Goal: Task Accomplishment & Management: Manage account settings

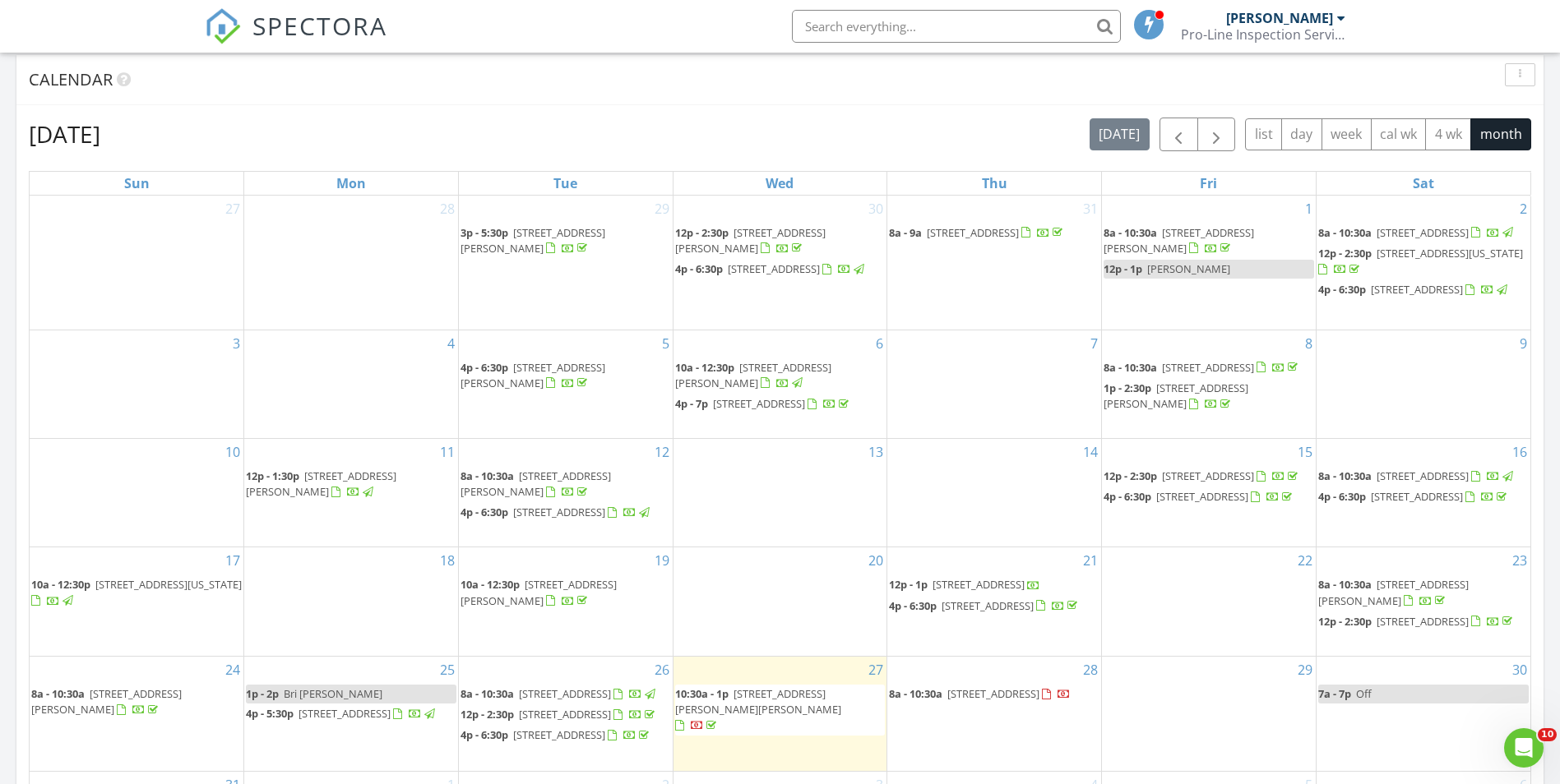
scroll to position [822, 0]
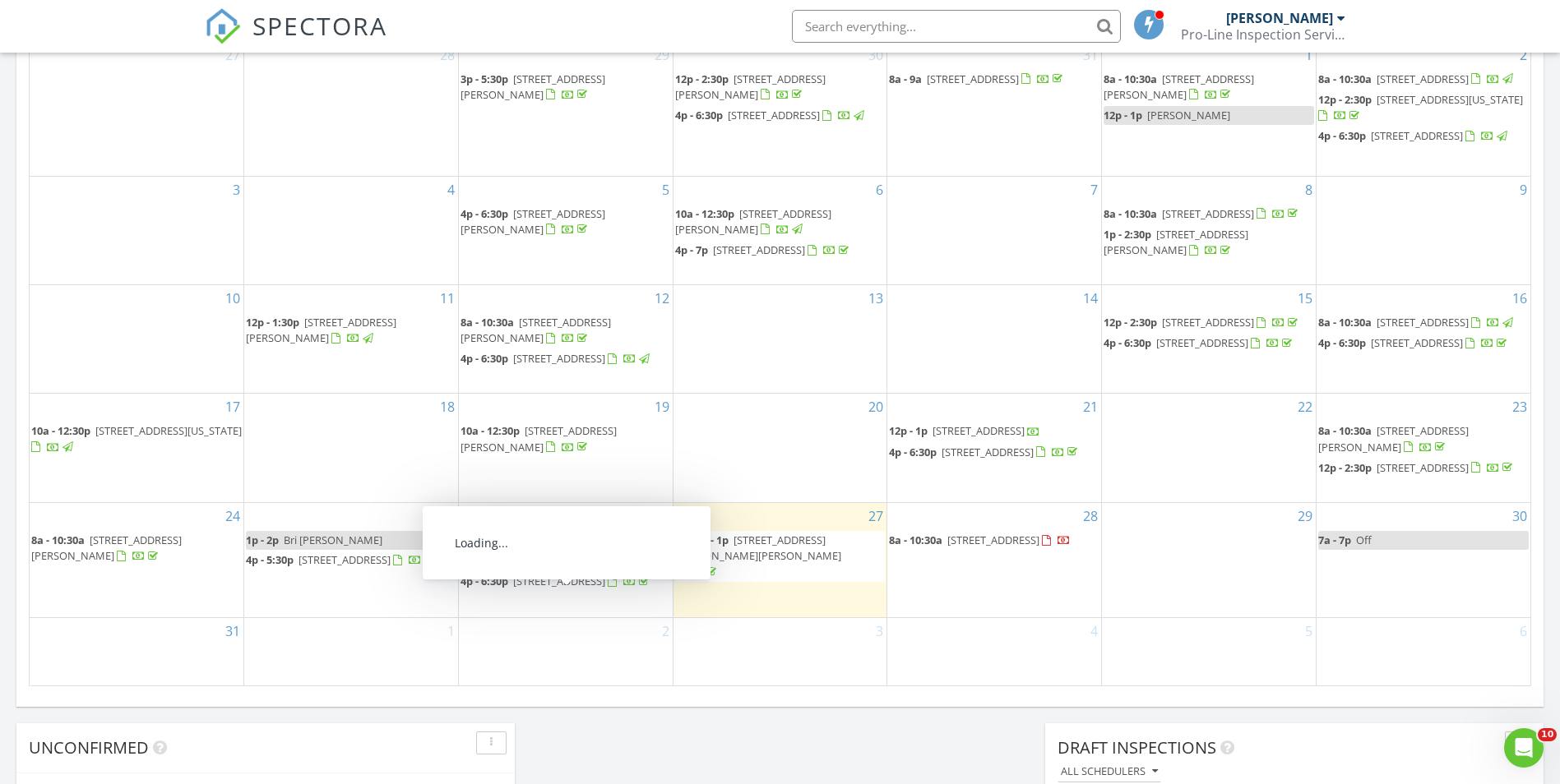
click at [578, 588] on span "[STREET_ADDRESS]" at bounding box center [559, 581] width 92 height 15
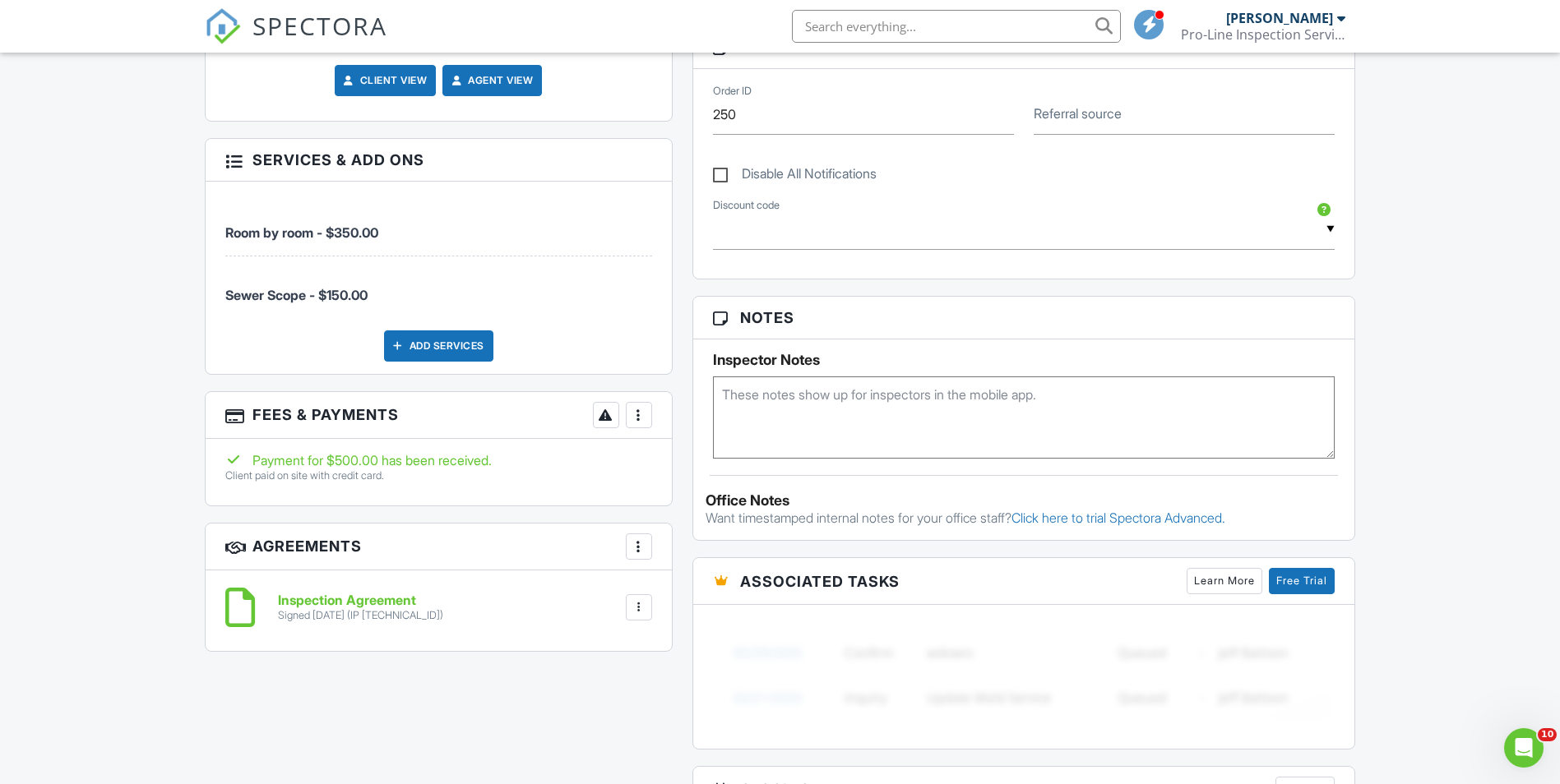
scroll to position [904, 0]
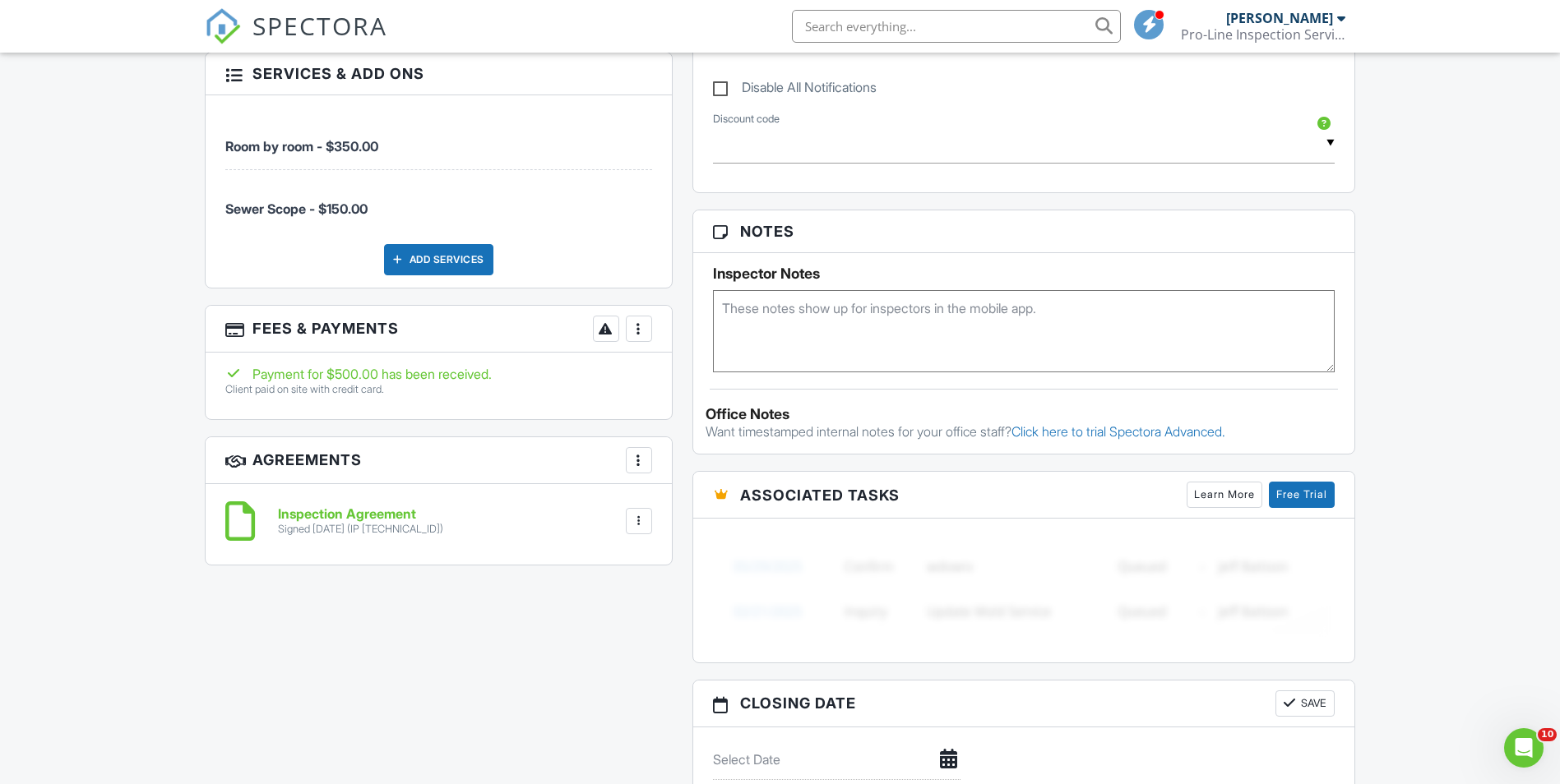
click at [644, 330] on div at bounding box center [638, 328] width 17 height 17
click at [709, 466] on li "View Invoice" at bounding box center [721, 460] width 172 height 41
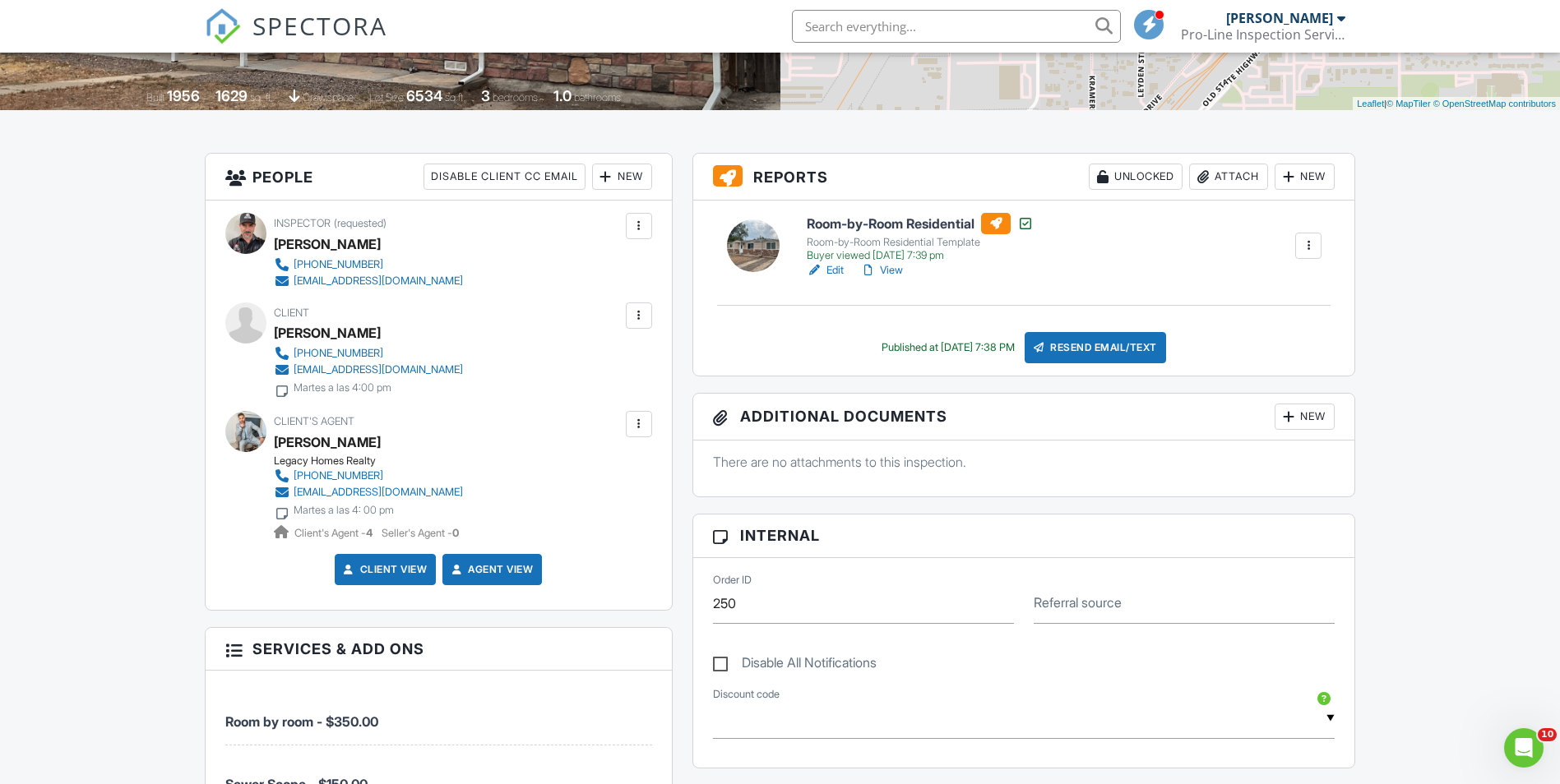
scroll to position [165, 0]
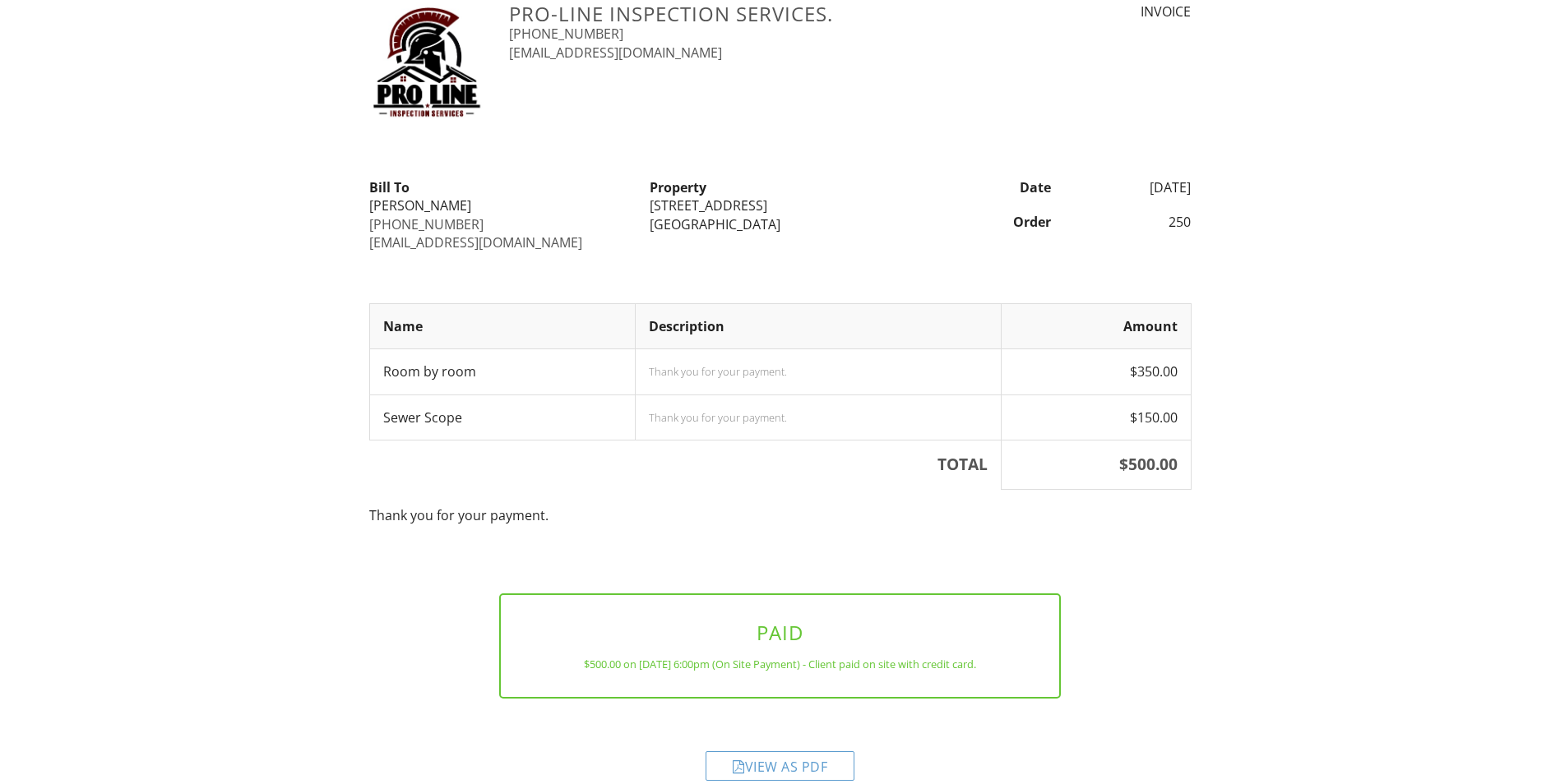
scroll to position [74, 0]
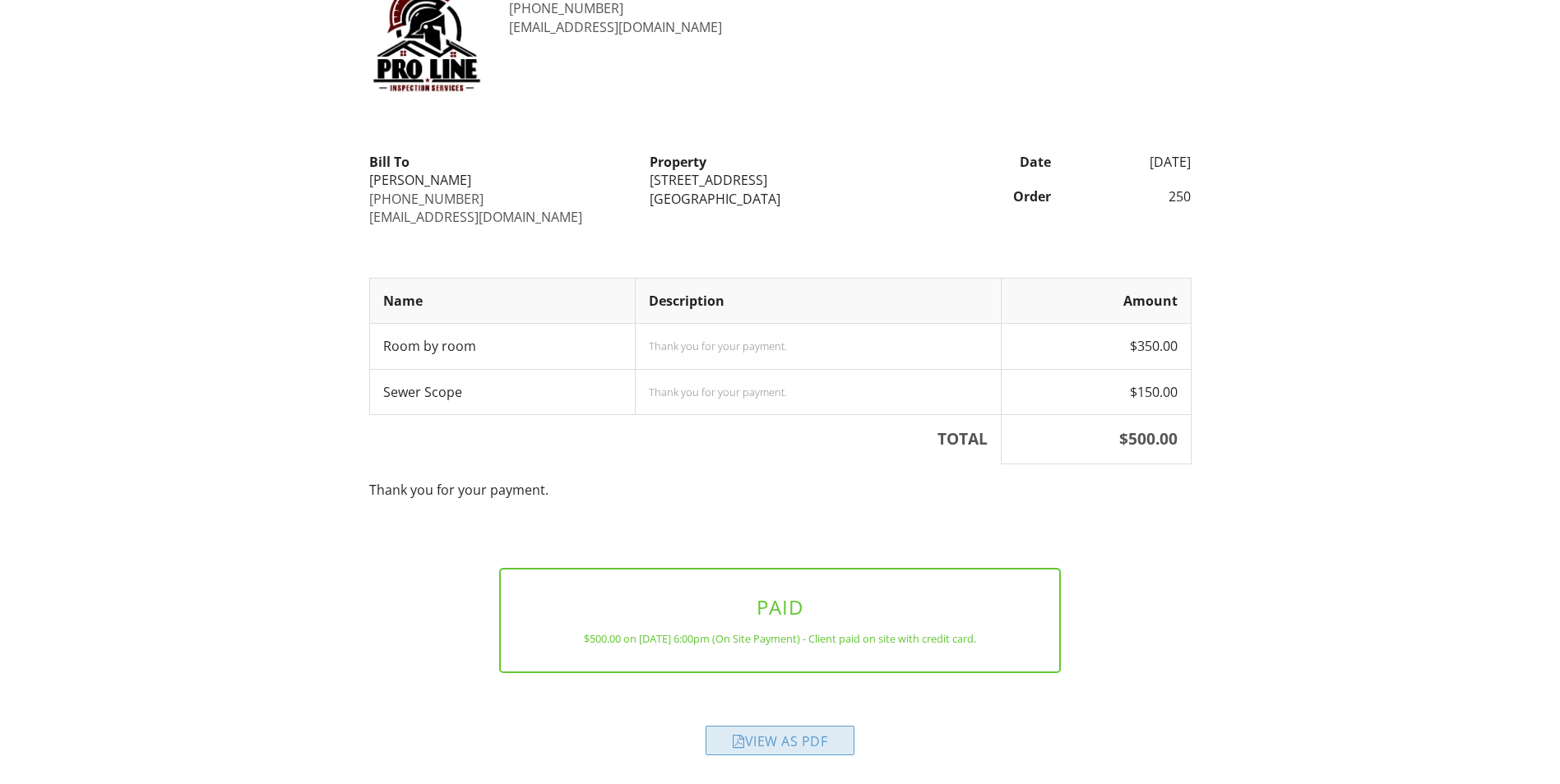
click at [795, 736] on div "View as PDF" at bounding box center [780, 740] width 149 height 30
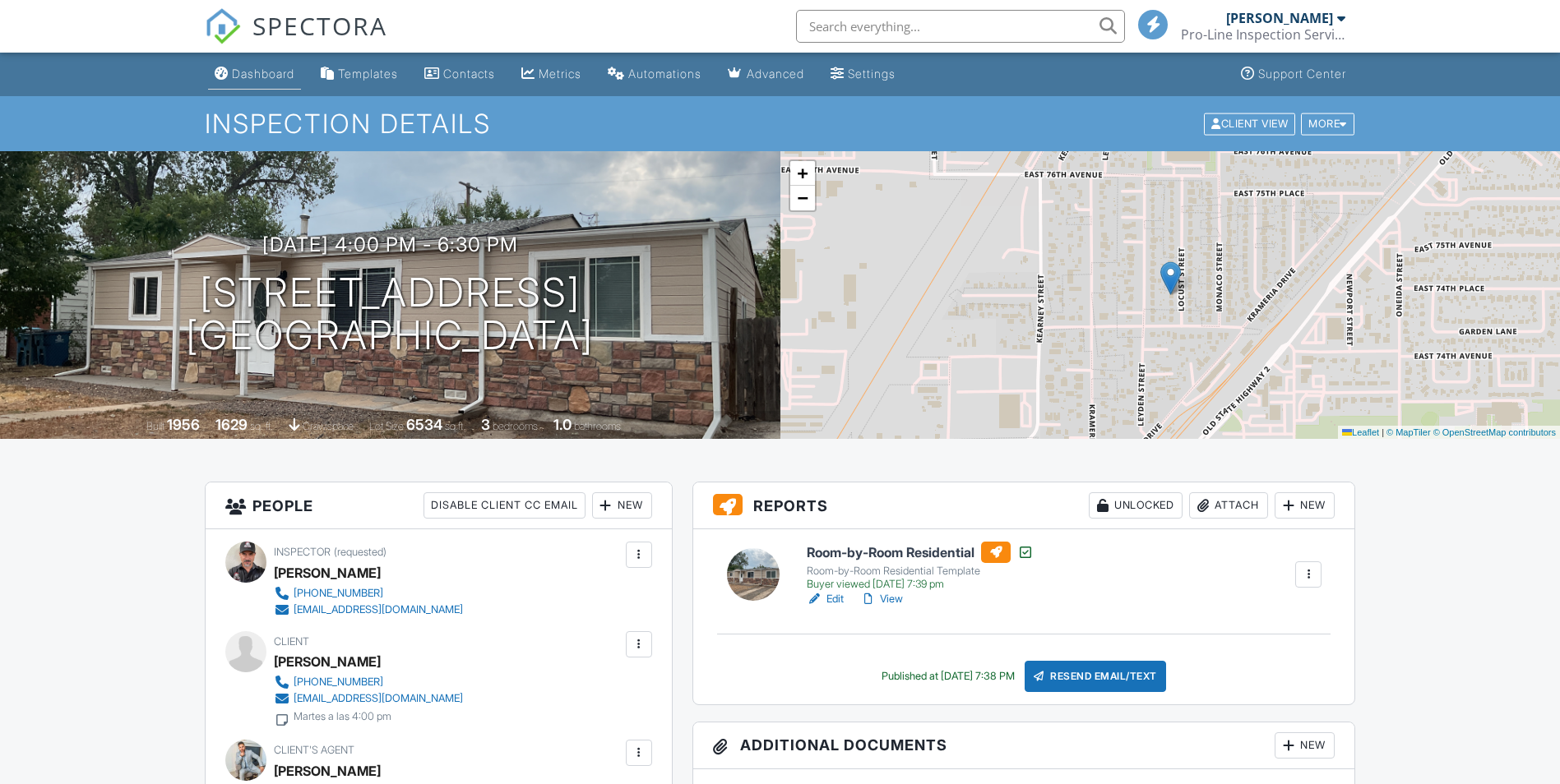
click at [264, 75] on div "Dashboard" at bounding box center [263, 73] width 63 height 14
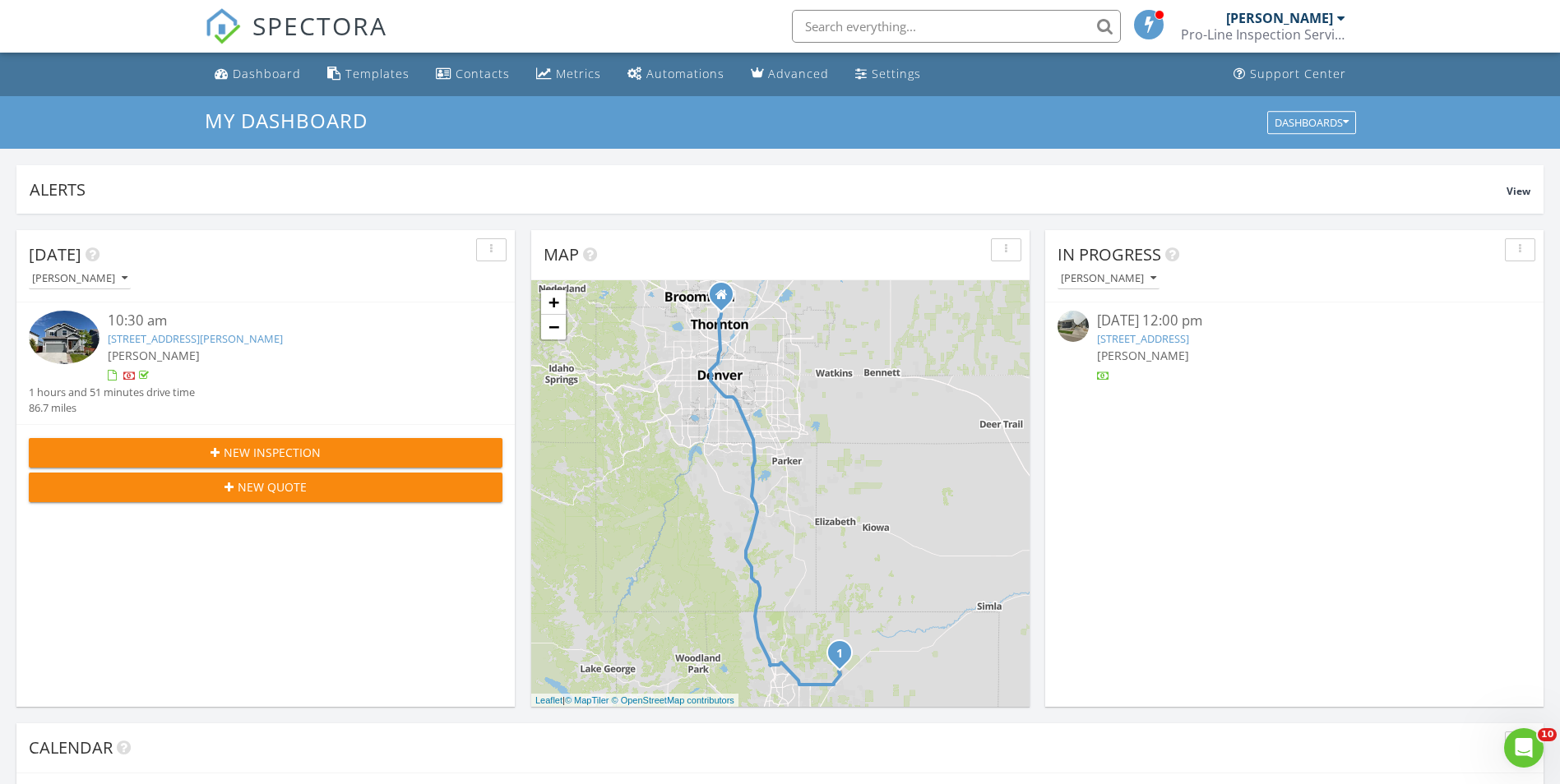
click at [204, 332] on link "[STREET_ADDRESS][PERSON_NAME]" at bounding box center [196, 338] width 175 height 15
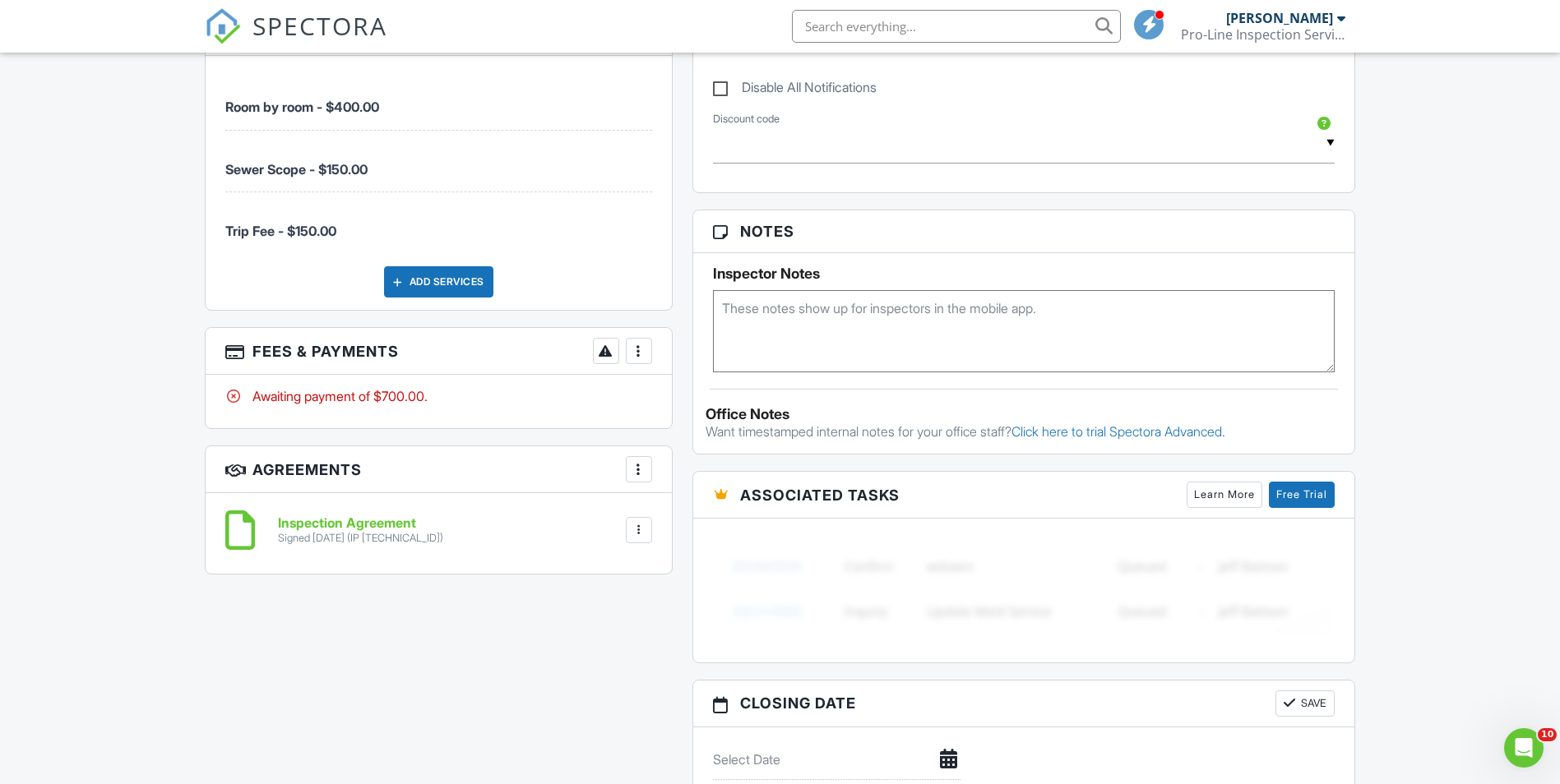
click at [635, 355] on div at bounding box center [638, 350] width 17 height 17
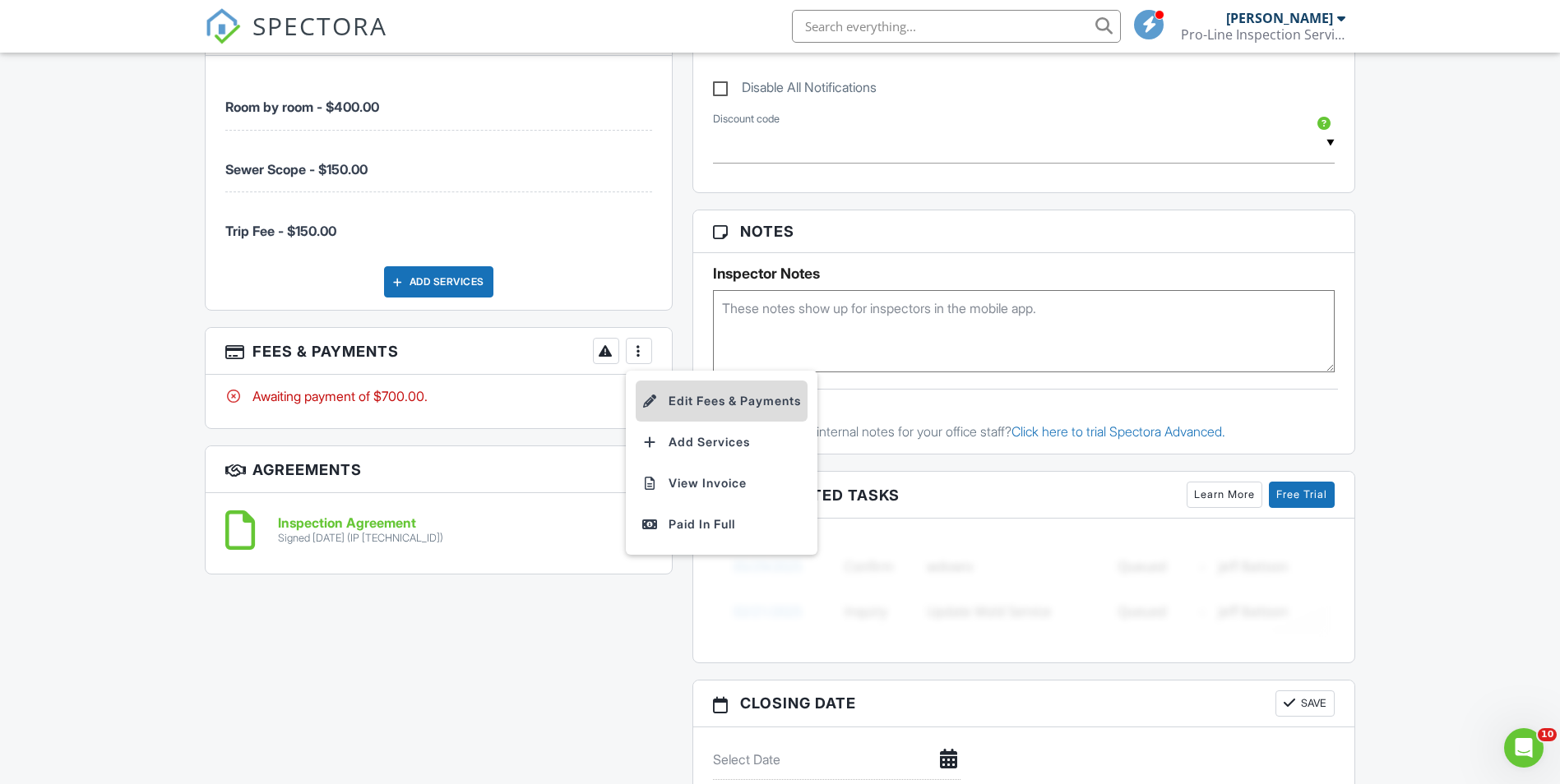
click at [728, 398] on li "Edit Fees & Payments" at bounding box center [721, 401] width 172 height 41
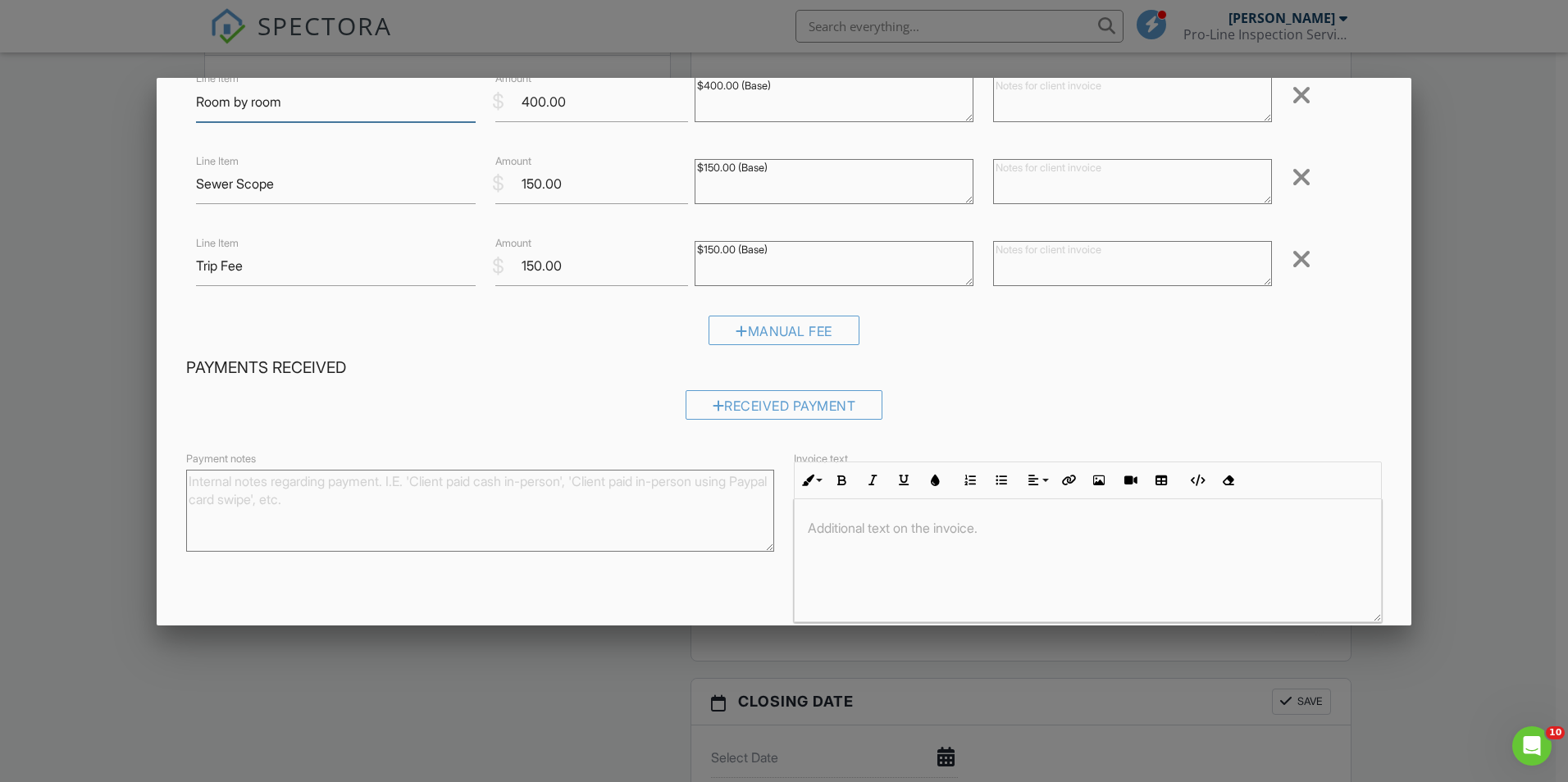
scroll to position [164, 0]
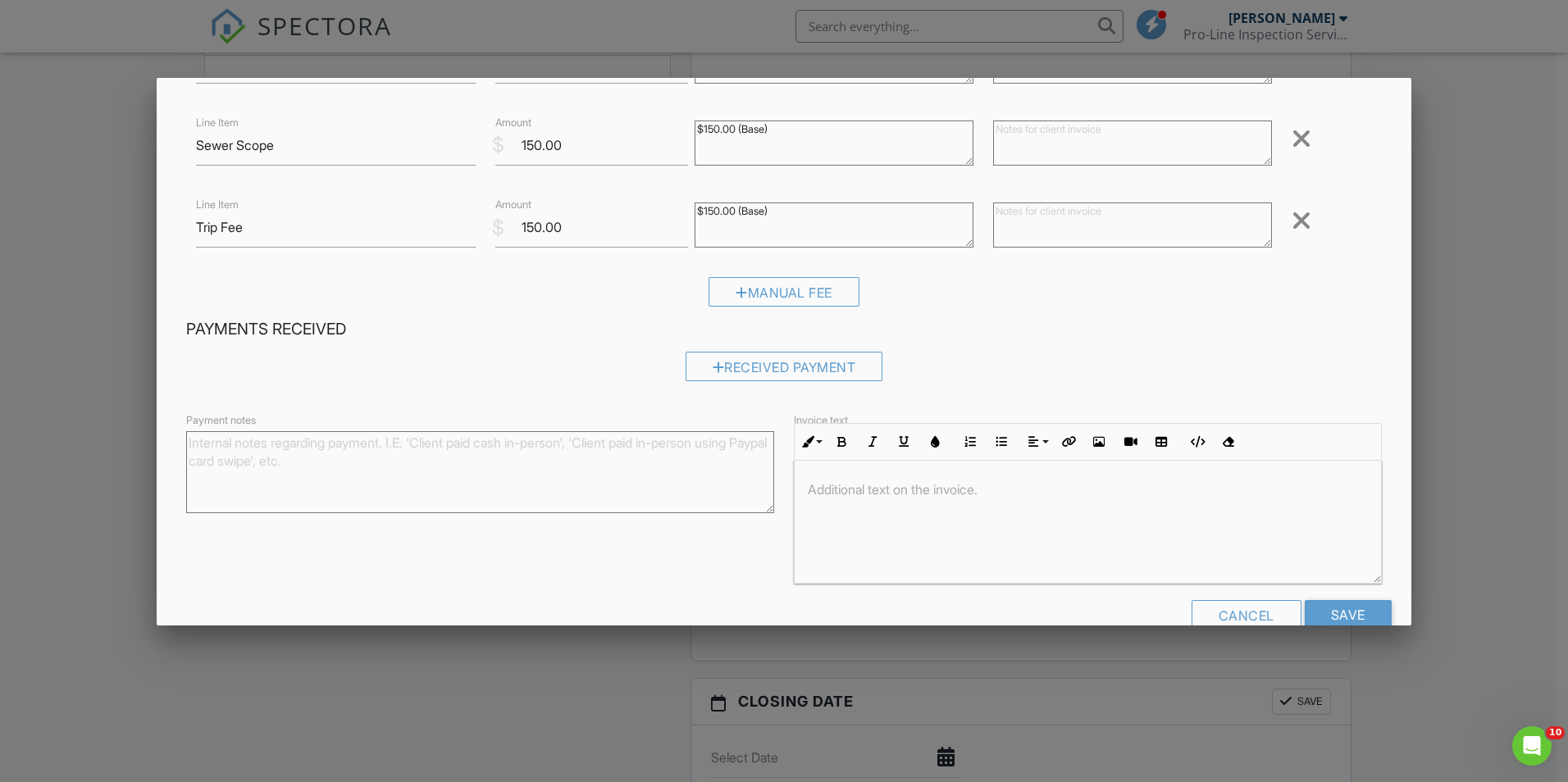
click at [375, 456] on textarea "Payment notes" at bounding box center [480, 472] width 588 height 82
drag, startPoint x: 404, startPoint y: 439, endPoint x: 123, endPoint y: 445, distance: 281.1
click at [123, 445] on body "SPECTORA [PERSON_NAME] Pro-Line Inspection Services. Role: Inspector Dashboard …" at bounding box center [777, 291] width 1555 height 2387
paste textarea "[URL][DOMAIN_NAME]"
type textarea "[URL][DOMAIN_NAME]"
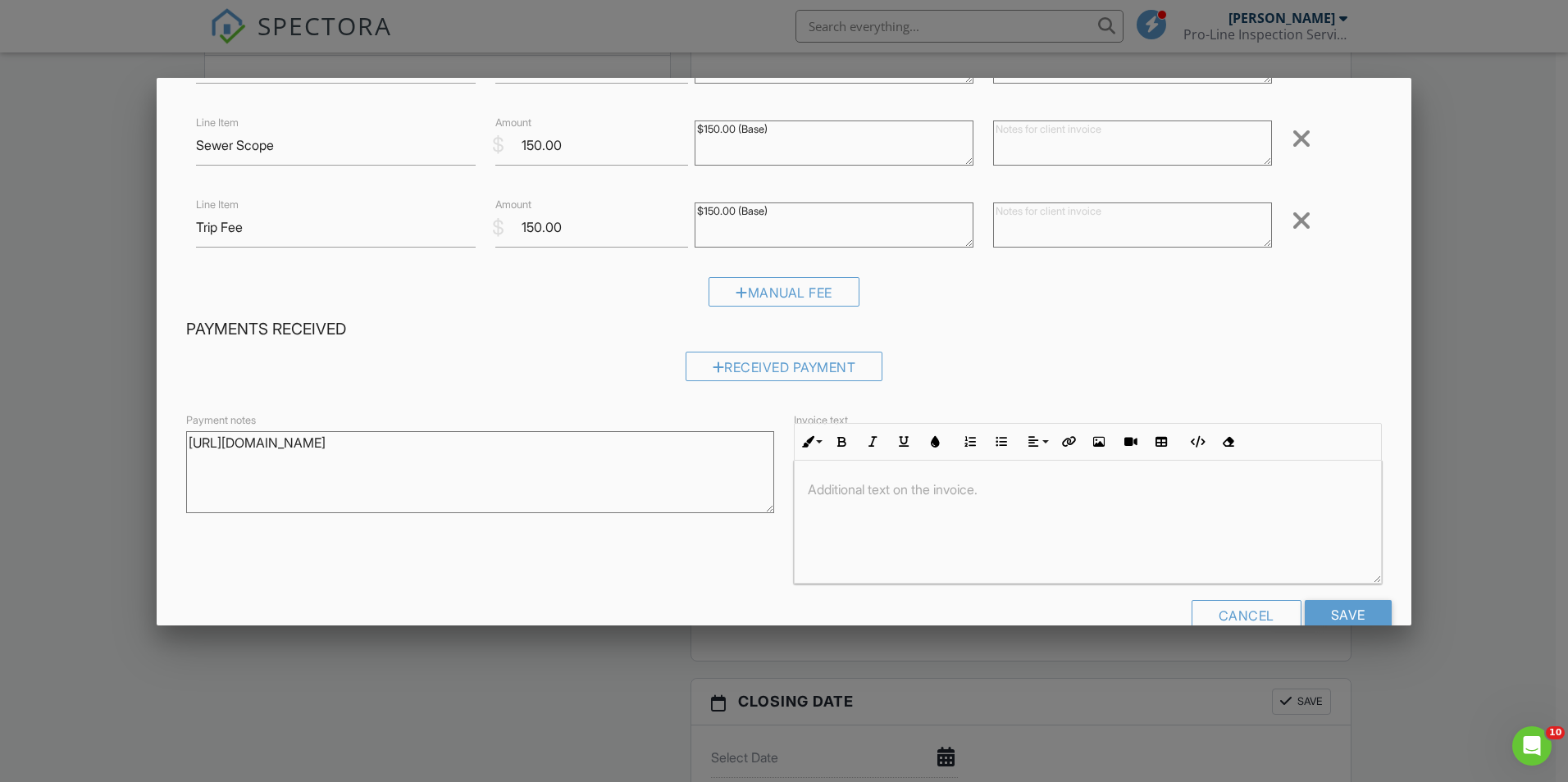
drag, startPoint x: 597, startPoint y: 445, endPoint x: 36, endPoint y: 425, distance: 561.4
click at [36, 425] on body "SPECTORA [PERSON_NAME] Pro-Line Inspection Services. Role: Inspector Dashboard …" at bounding box center [777, 291] width 1555 height 2387
paste textarea "[URL][DOMAIN_NAME]"
type textarea "[URL][DOMAIN_NAME]"
drag, startPoint x: 590, startPoint y: 450, endPoint x: 24, endPoint y: 398, distance: 568.4
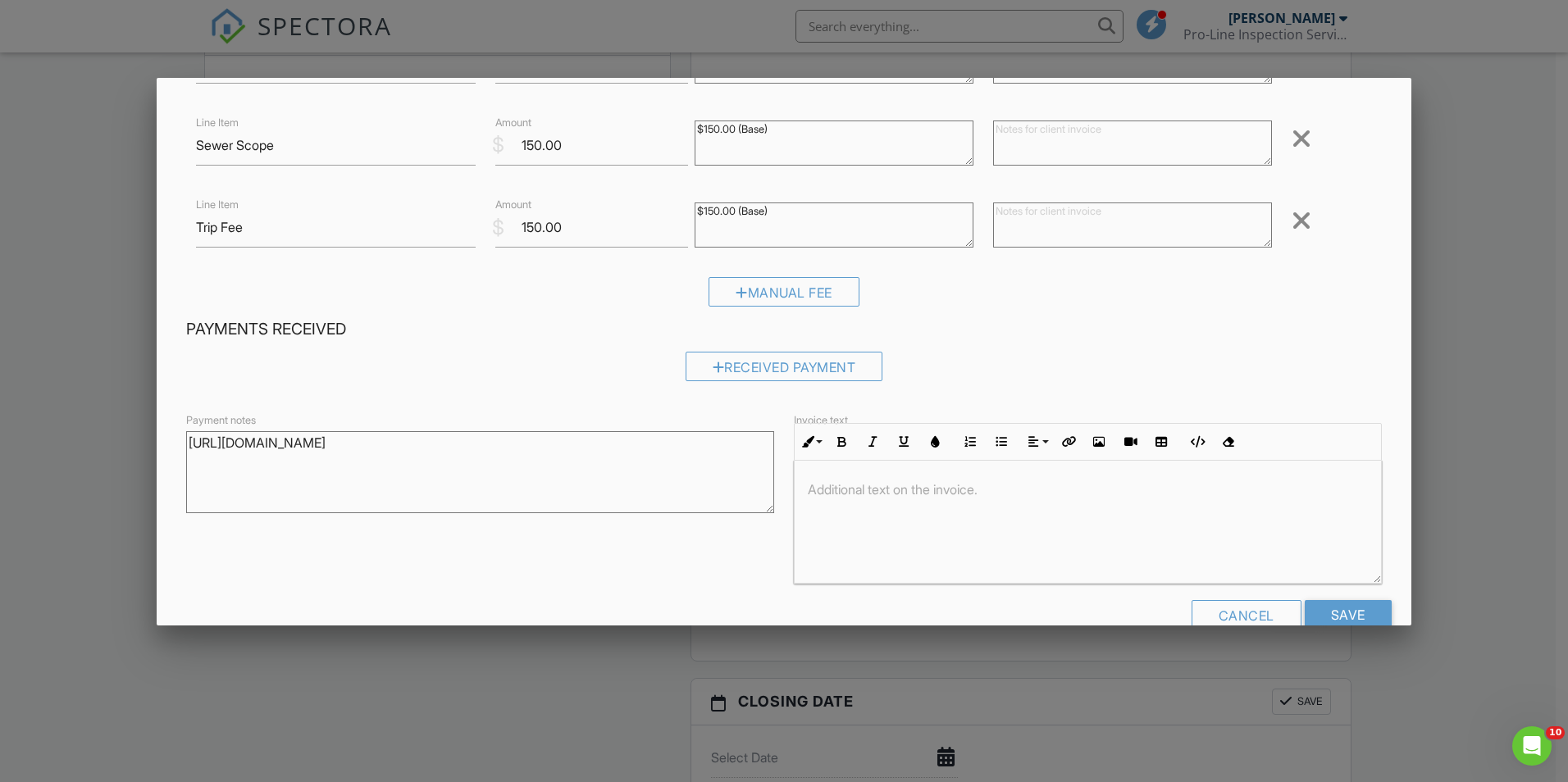
click at [31, 399] on body "SPECTORA [PERSON_NAME] Pro-Line Inspection Services. Role: Inspector Dashboard …" at bounding box center [777, 291] width 1555 height 2387
click at [301, 461] on textarea "Payment notes" at bounding box center [480, 472] width 588 height 82
drag, startPoint x: 411, startPoint y: 440, endPoint x: -3, endPoint y: 523, distance: 422.2
click at [0, 523] on html "SPECTORA [PERSON_NAME] Pro-Line Inspection Services. Role: Inspector Dashboard …" at bounding box center [784, 291] width 1568 height 2387
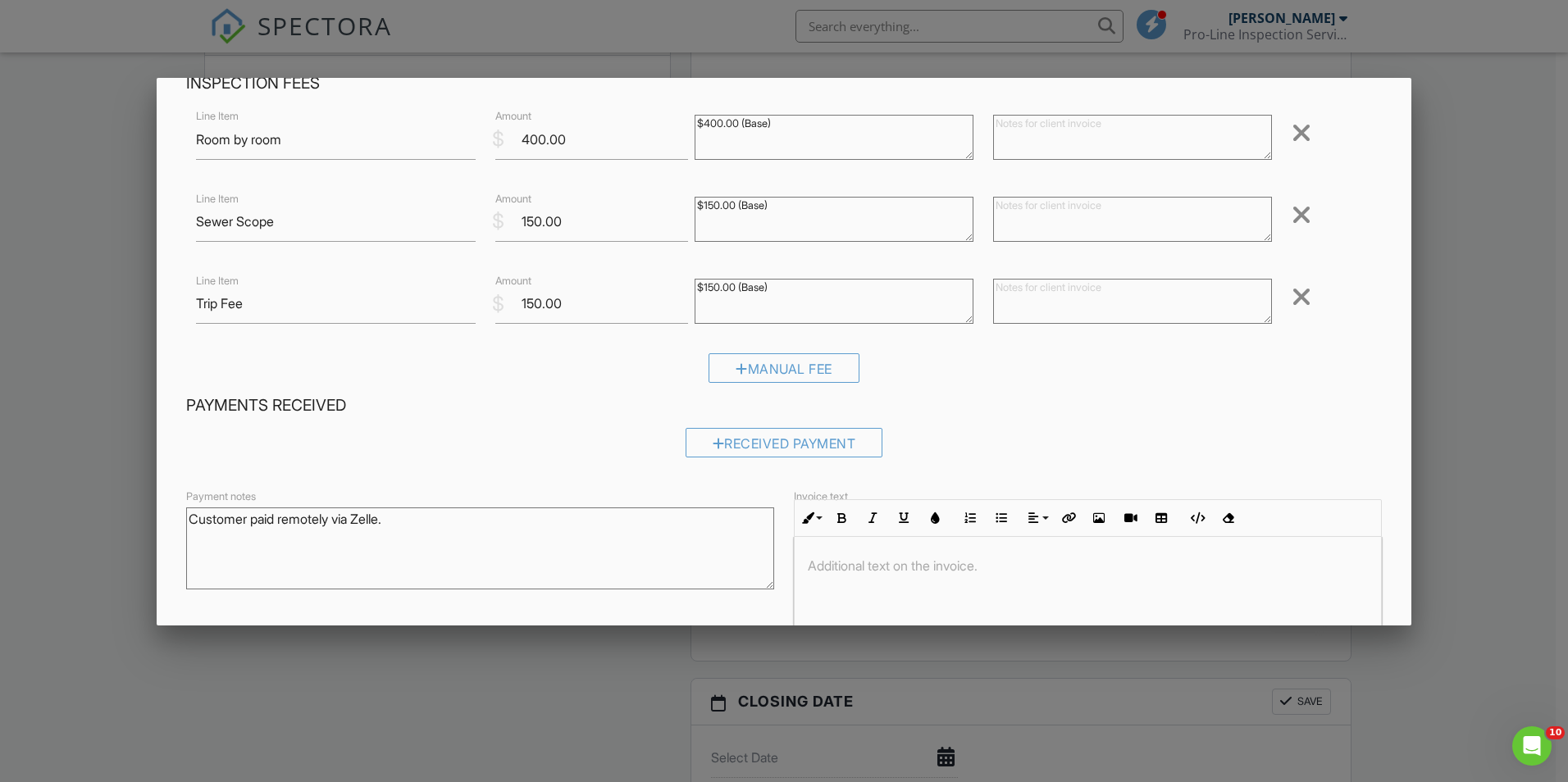
scroll to position [200, 0]
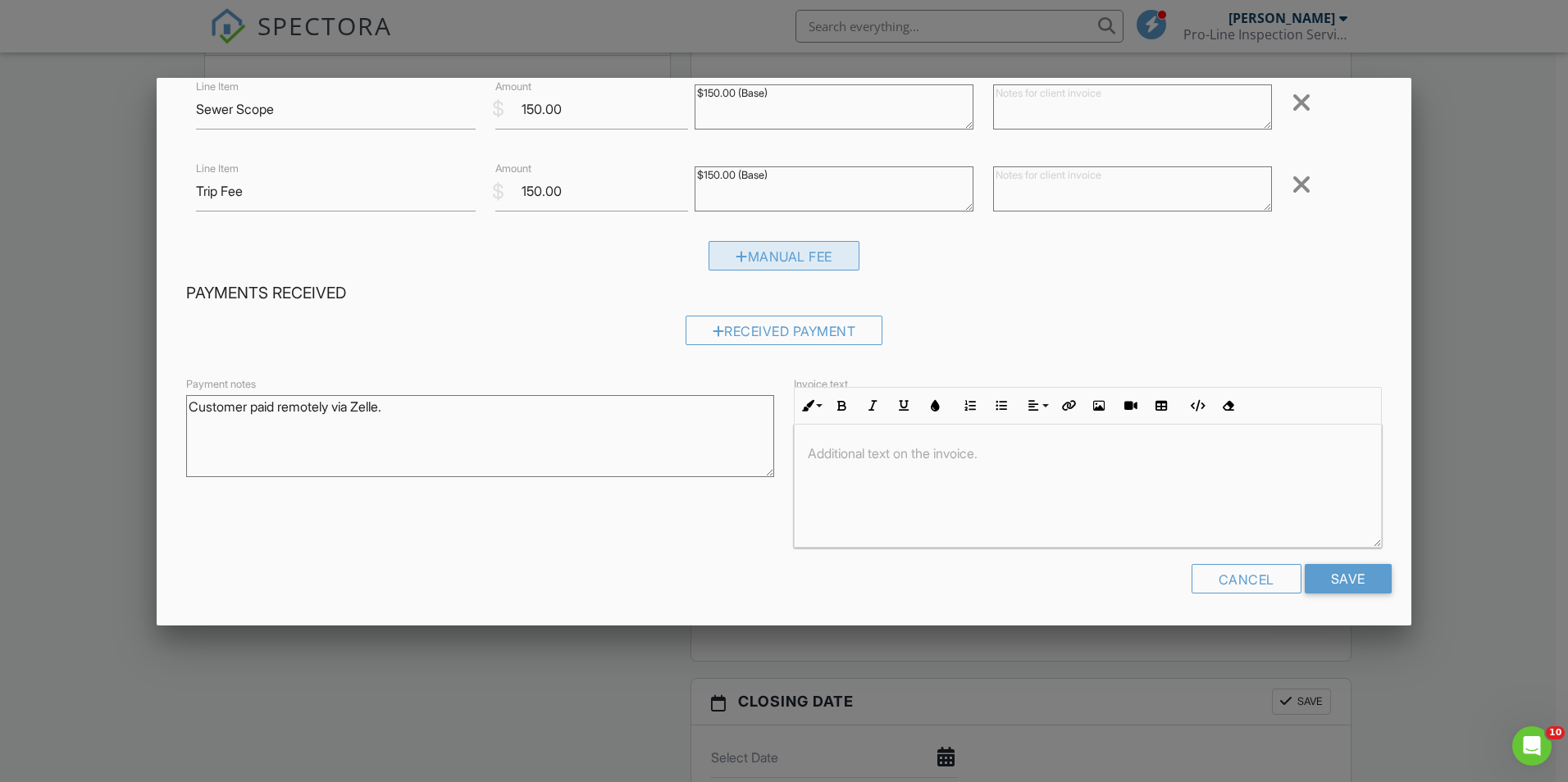
type textarea "Customer paid remotely via Zelle."
click at [783, 264] on div "Manual Fee" at bounding box center [784, 256] width 150 height 30
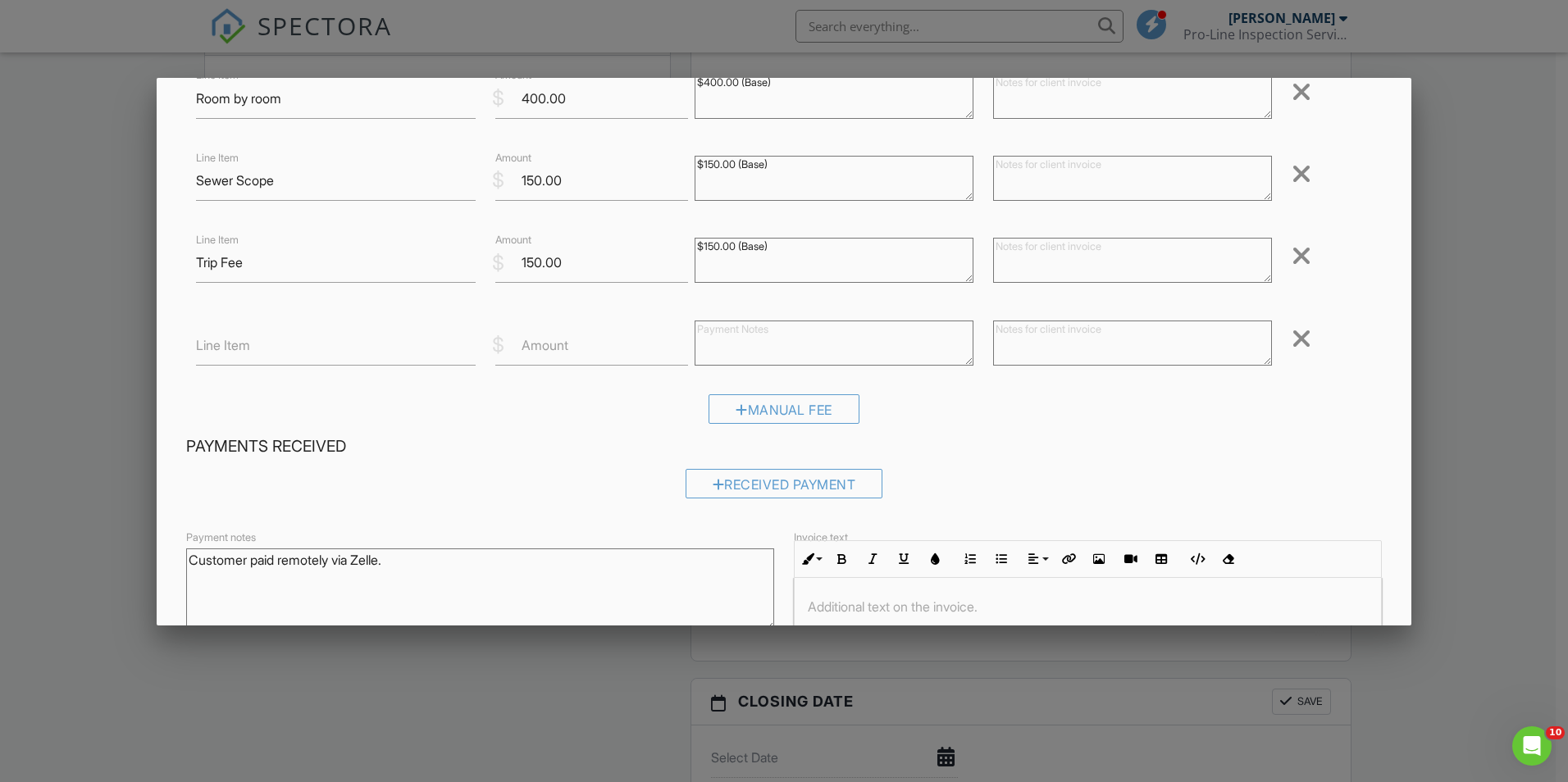
scroll to position [36, 0]
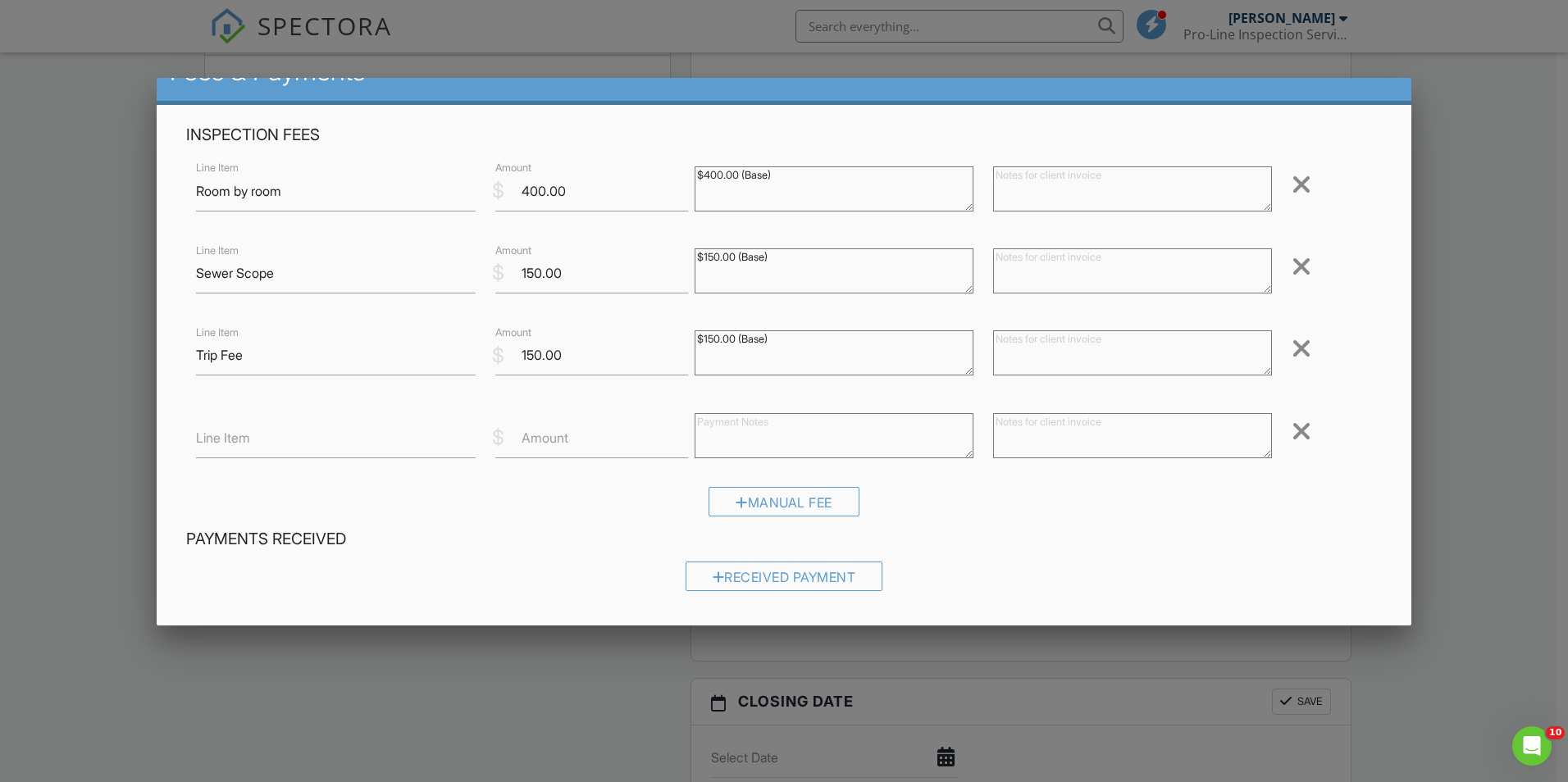
drag, startPoint x: 1289, startPoint y: 430, endPoint x: 1262, endPoint y: 426, distance: 27.3
click at [1292, 430] on div at bounding box center [1302, 431] width 20 height 27
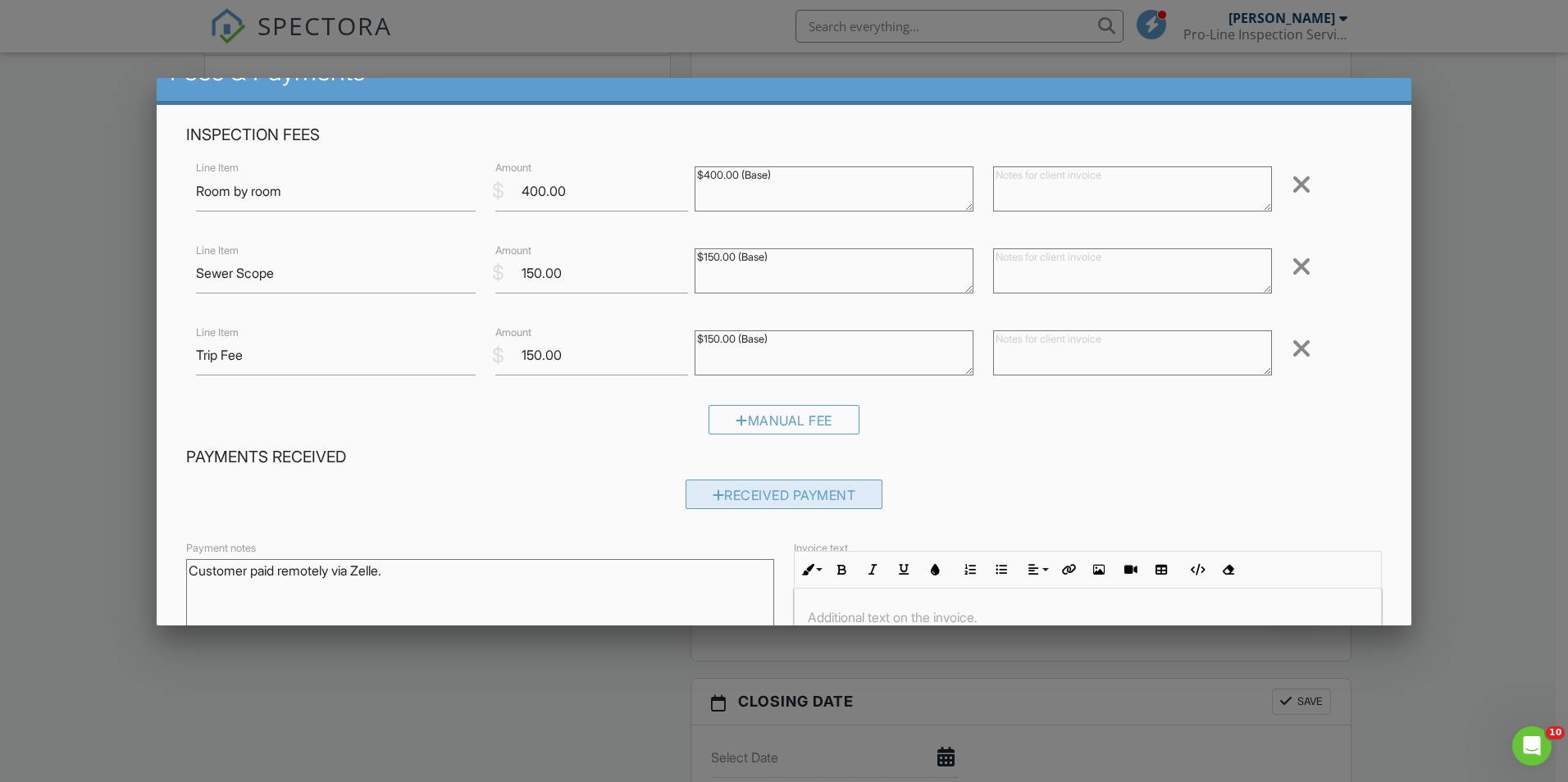
click at [810, 491] on div "Received Payment" at bounding box center [785, 495] width 198 height 30
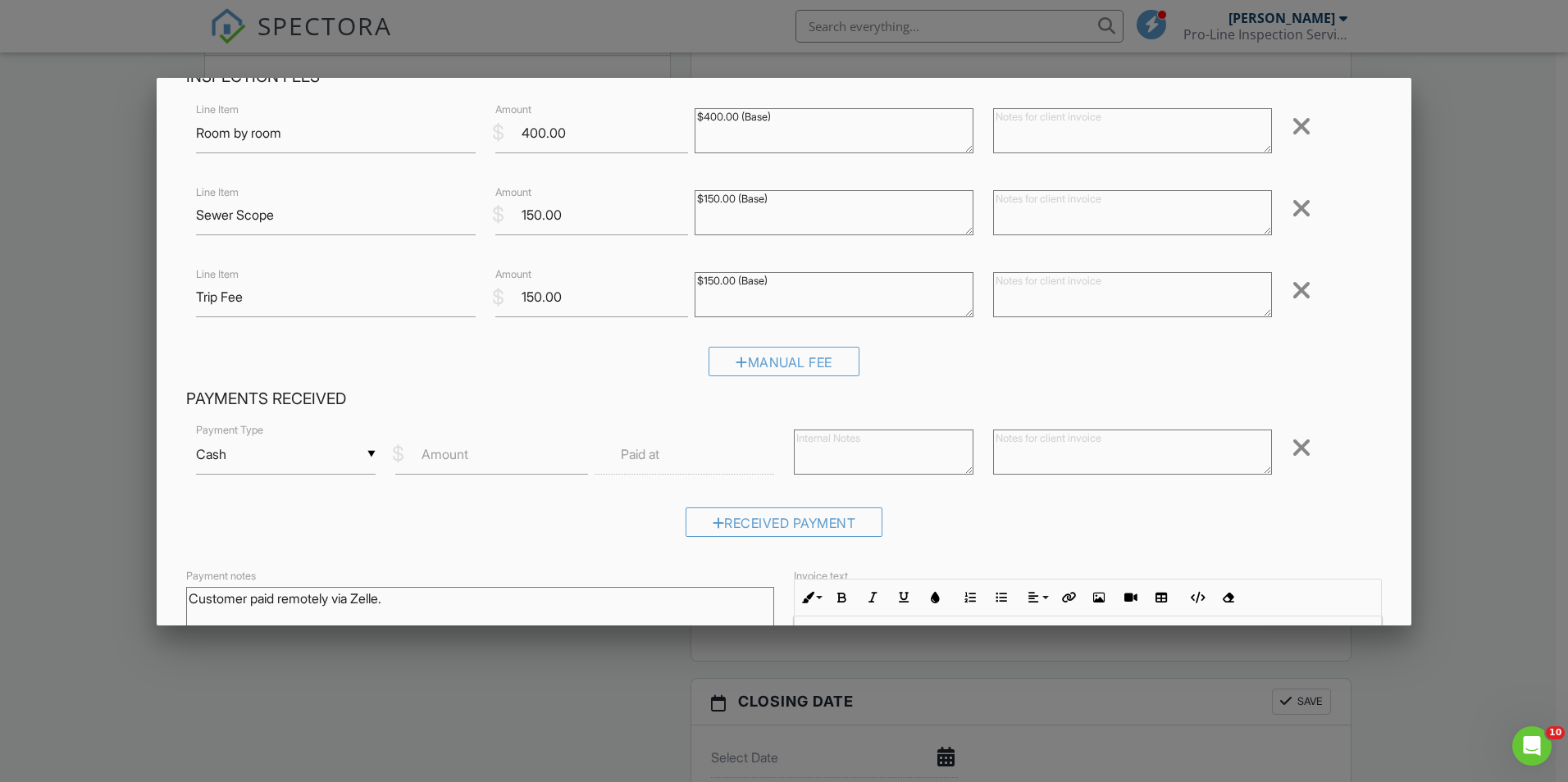
scroll to position [118, 0]
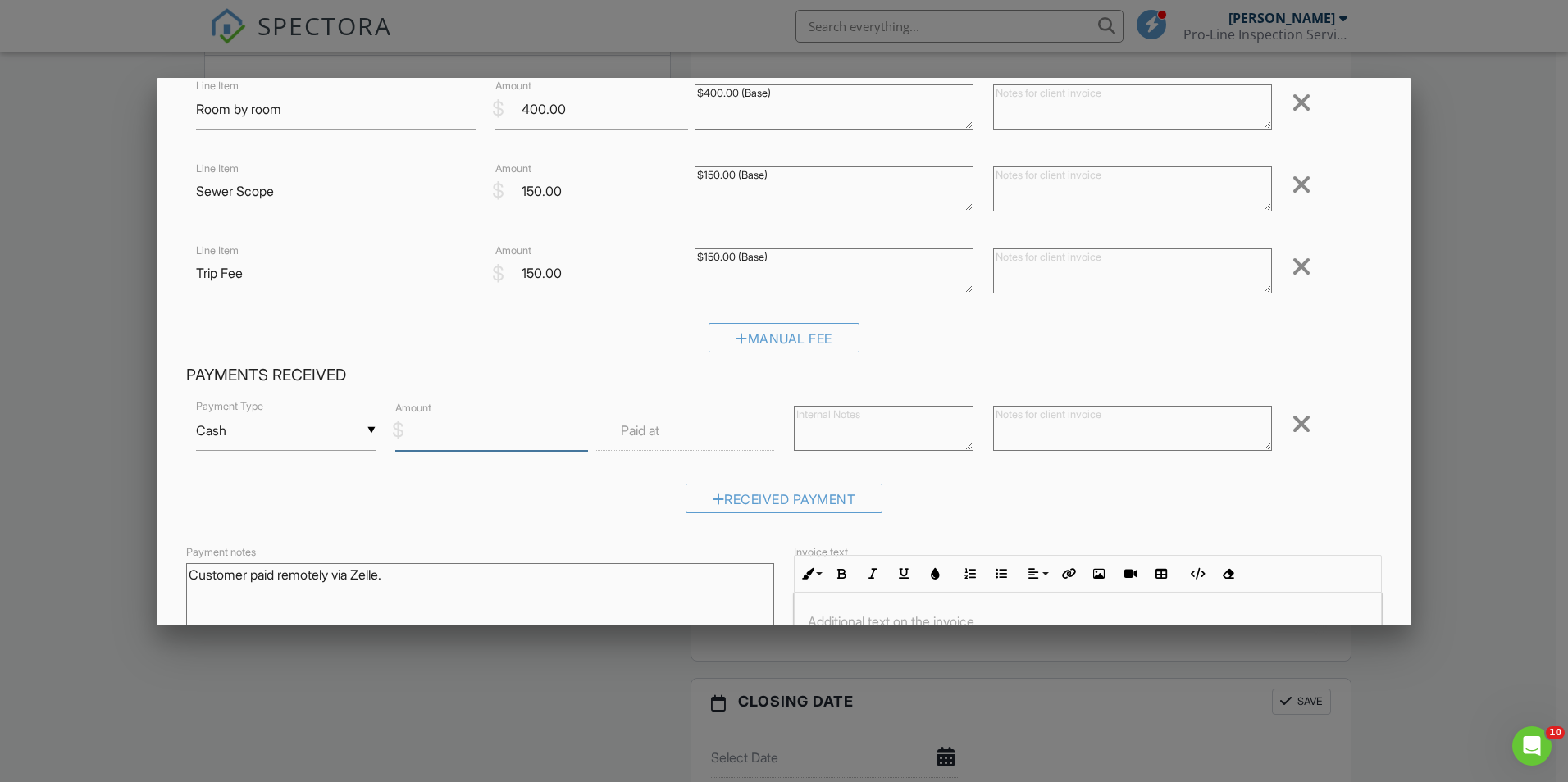
click at [478, 439] on input "Amount" at bounding box center [491, 431] width 193 height 41
type input "700.00"
drag, startPoint x: 585, startPoint y: 494, endPoint x: 597, endPoint y: 485, distance: 15.0
click at [586, 494] on div "Received Payment" at bounding box center [784, 505] width 1196 height 42
click at [669, 419] on input "text" at bounding box center [684, 431] width 179 height 41
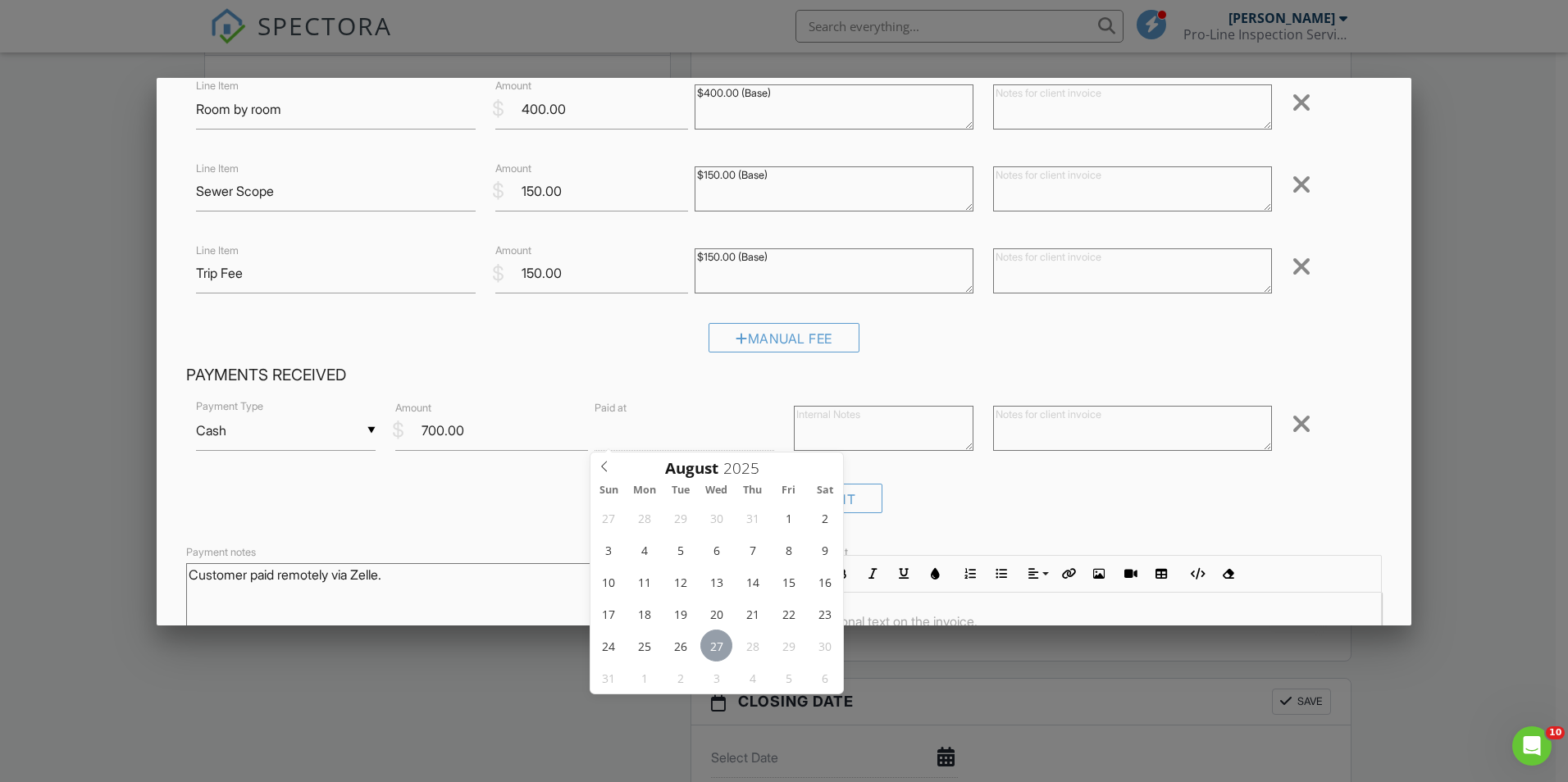
type input "[DATE] 12:00 PM"
type input "01"
type input "[DATE] 1:00 PM"
click at [683, 702] on span at bounding box center [686, 703] width 12 height 17
type input "02"
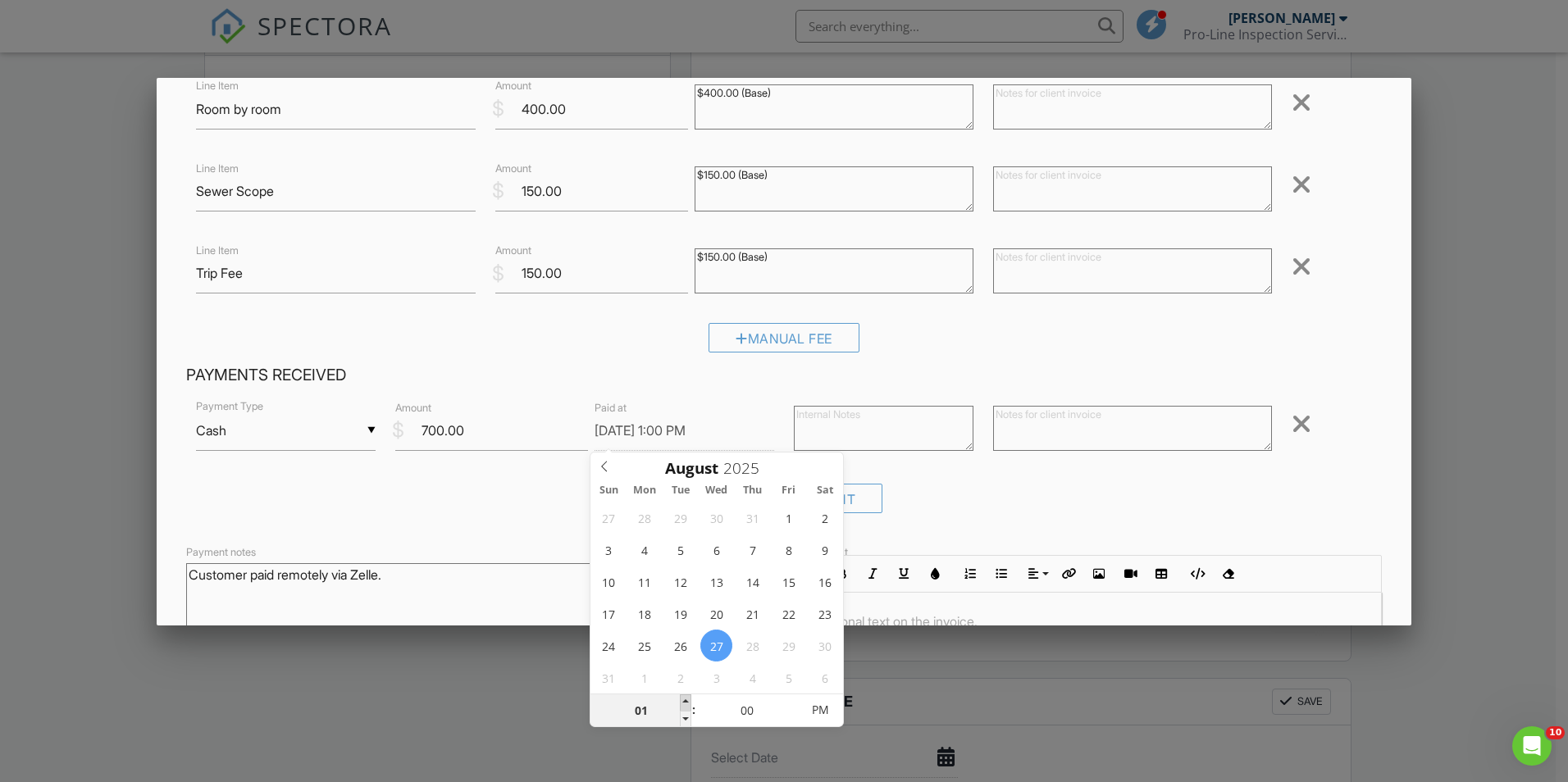
type input "[DATE] 2:00 PM"
click at [683, 702] on span at bounding box center [686, 703] width 12 height 17
type input "03"
type input "[DATE] 3:00 PM"
click at [683, 702] on span at bounding box center [686, 703] width 12 height 17
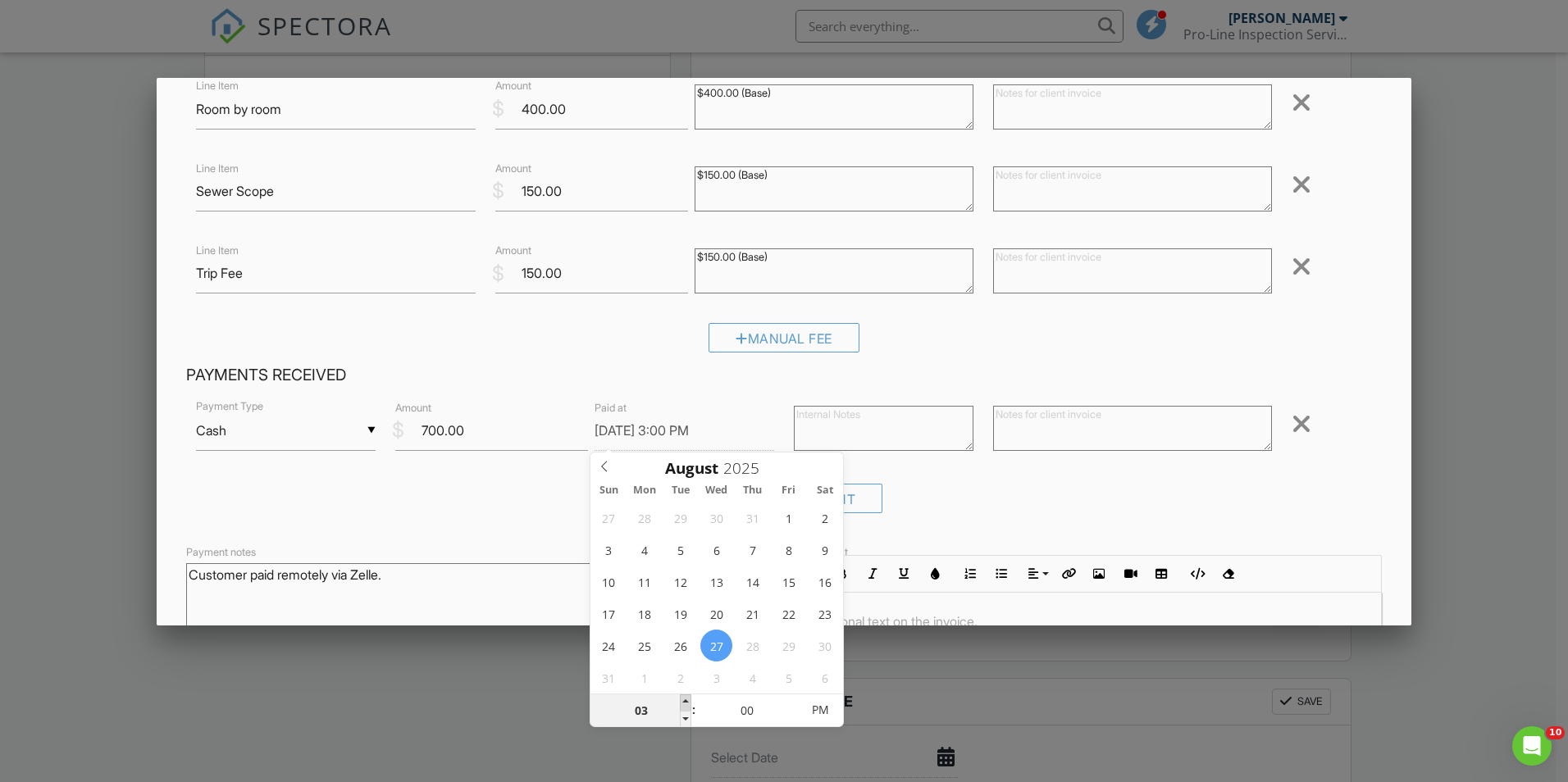
type input "04"
type input "[DATE] 4:00 PM"
click at [683, 702] on span at bounding box center [686, 703] width 12 height 17
type input "05"
type input "[DATE] 5:00 PM"
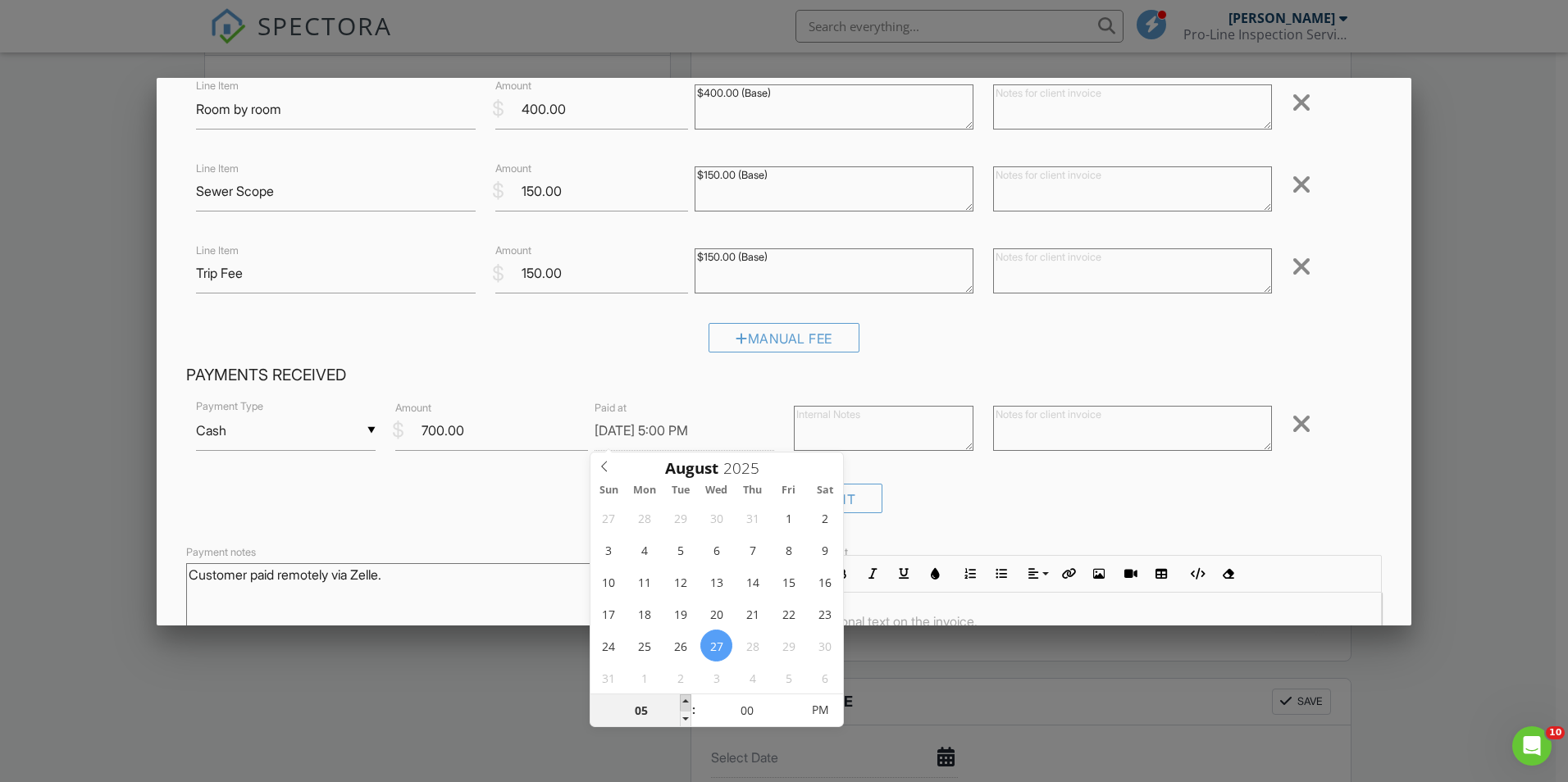
click at [683, 702] on span at bounding box center [686, 703] width 12 height 17
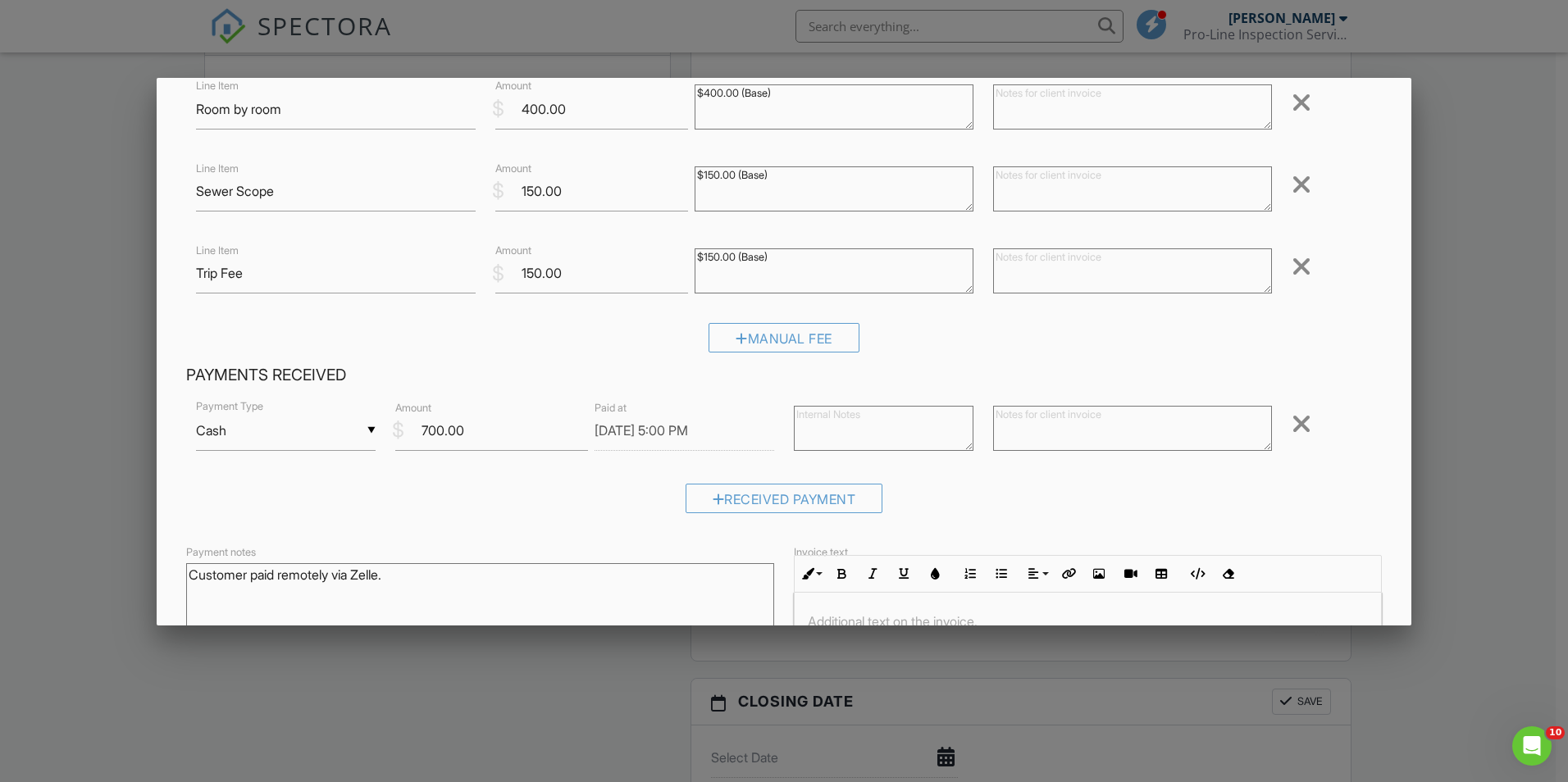
click at [481, 520] on div "Received Payment" at bounding box center [784, 505] width 1196 height 42
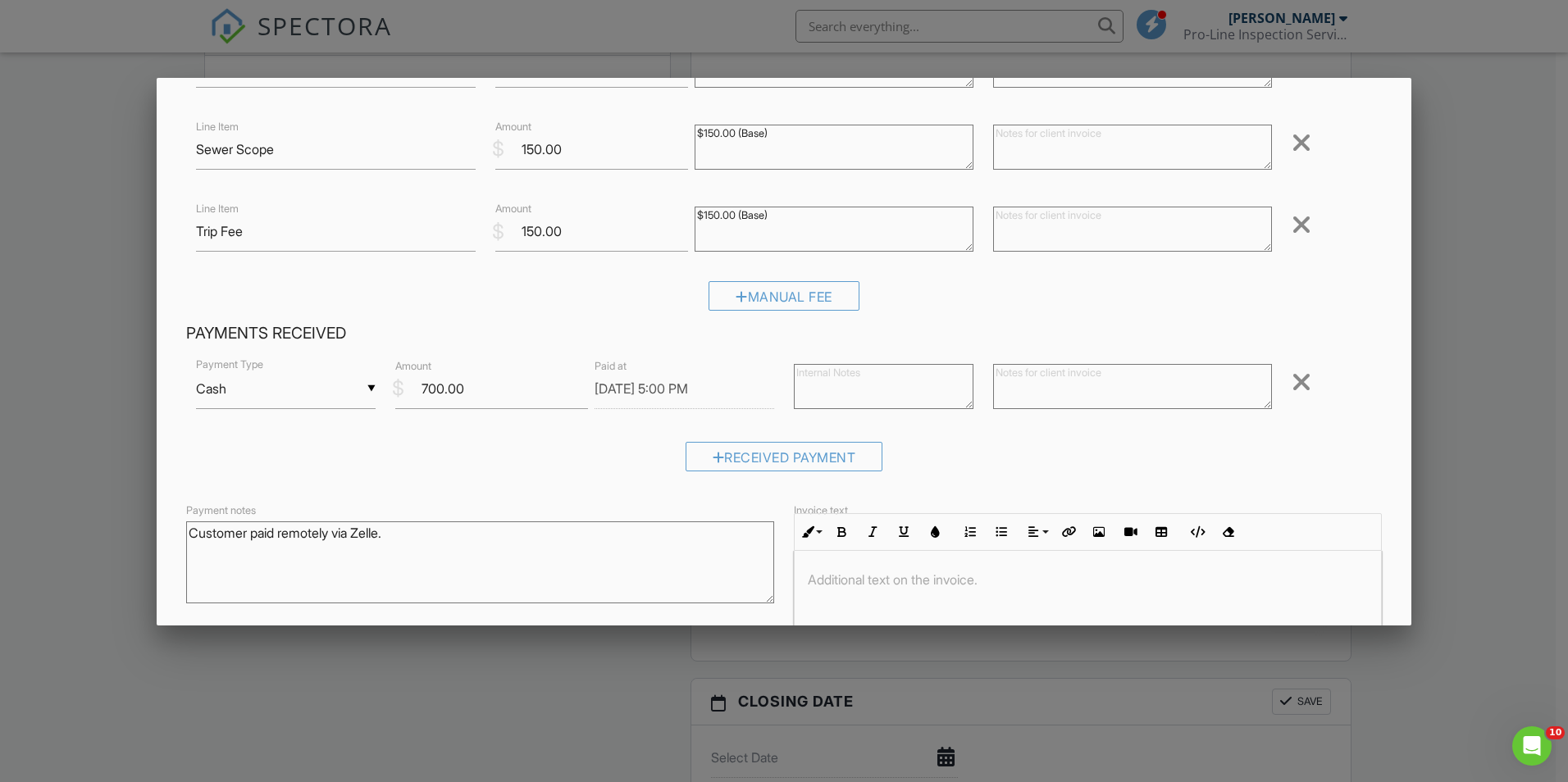
scroll to position [164, 0]
click at [838, 385] on textarea at bounding box center [883, 383] width 179 height 46
paste textarea "Customer paid remotely via Zelle."
type textarea "Customer paid remotely via Zelle."
click at [1027, 378] on textarea at bounding box center [1132, 383] width 279 height 46
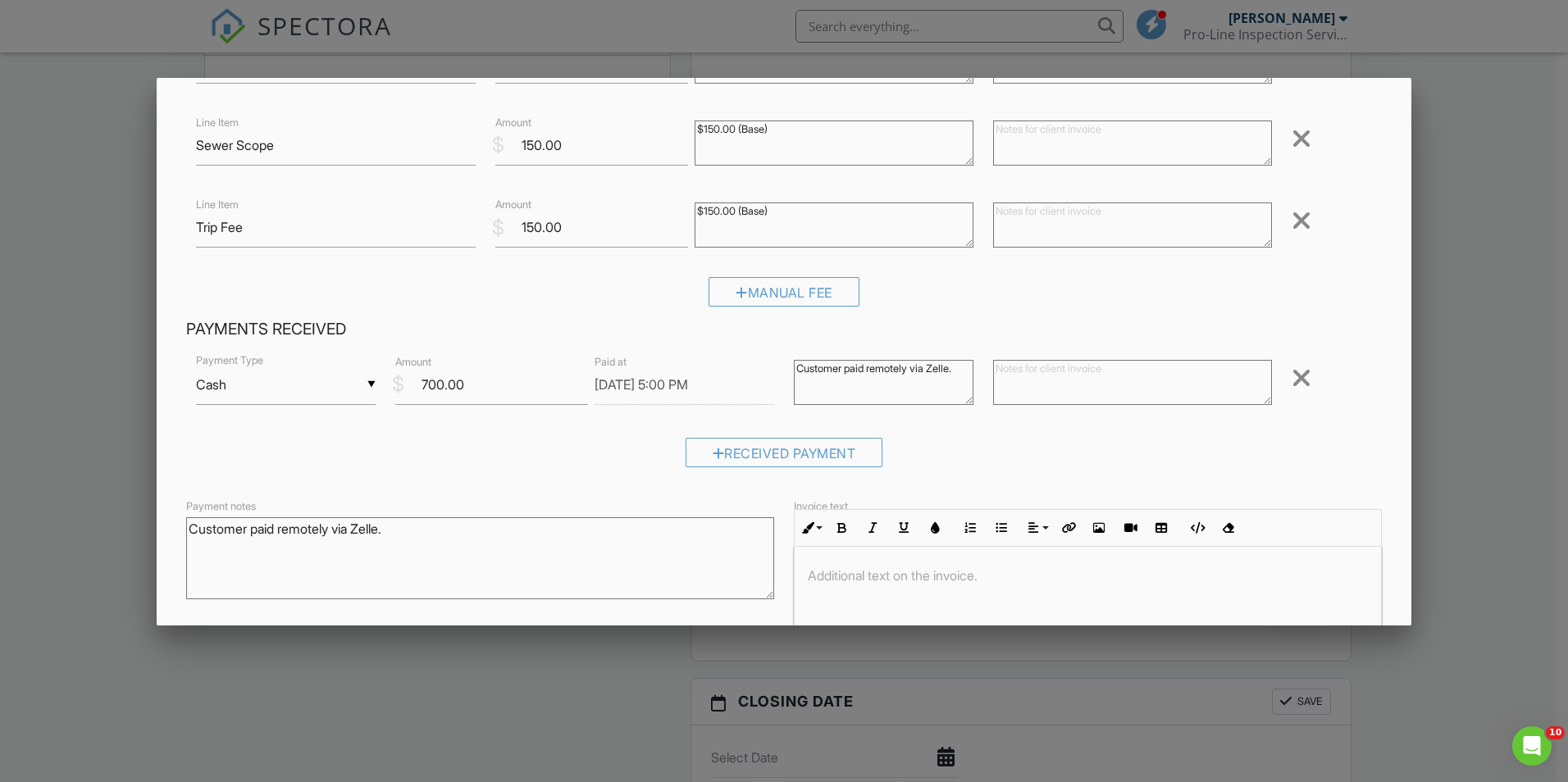
paste textarea "Customer paid remotely via Zelle."
type textarea "Customer paid remotely via Zelle."
click at [969, 438] on div "Received Payment" at bounding box center [784, 458] width 1196 height 42
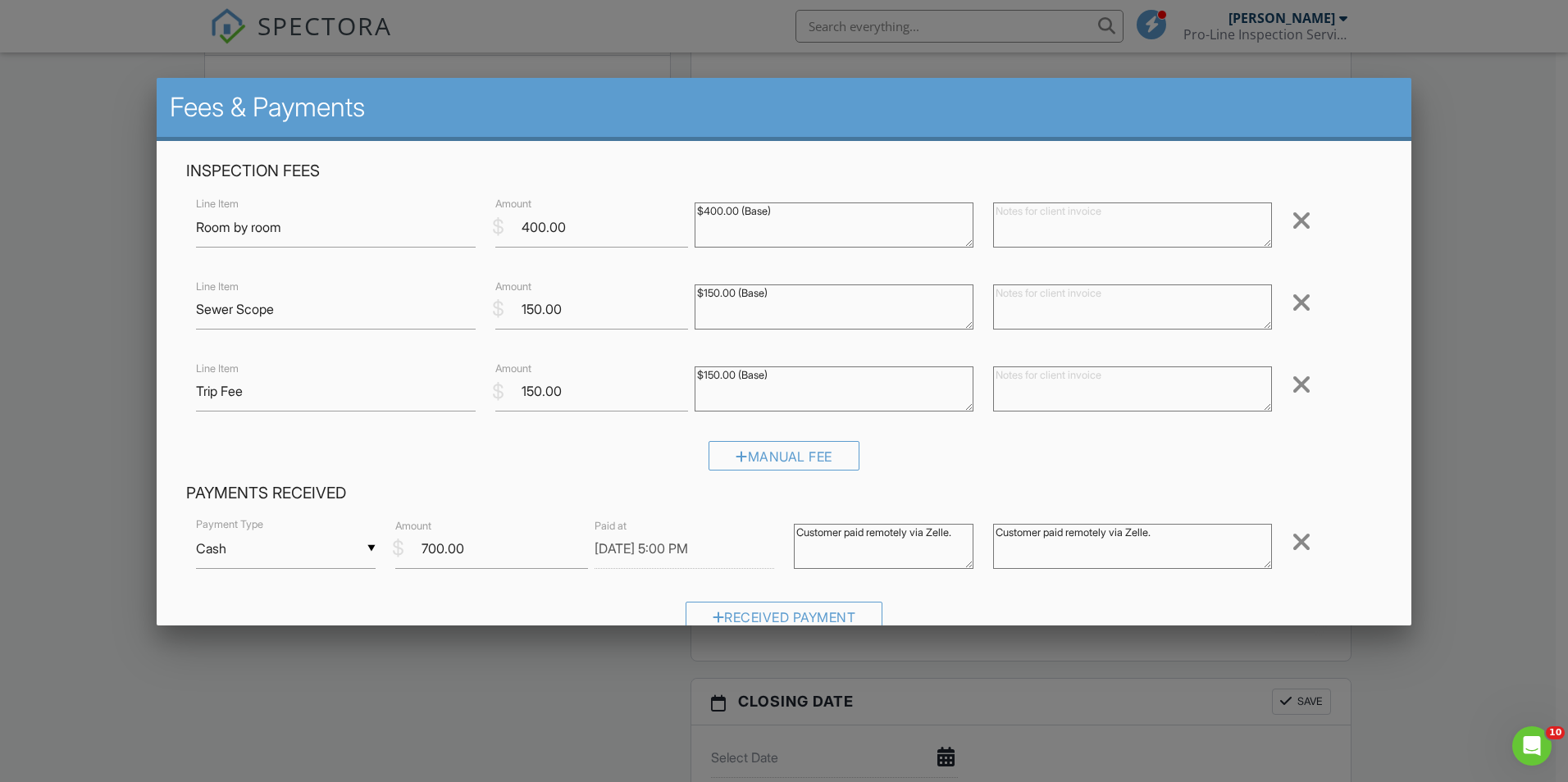
click at [1078, 236] on textarea at bounding box center [1132, 226] width 279 height 46
drag, startPoint x: 1164, startPoint y: 220, endPoint x: 931, endPoint y: 232, distance: 233.3
click at [931, 232] on div "Line Item Room by room $ Amount 400.00 $400.00 (Base) Thank you for your paymen…" at bounding box center [784, 227] width 1196 height 65
type textarea "Thank you for your payment."
click at [1069, 295] on textarea at bounding box center [1132, 307] width 279 height 46
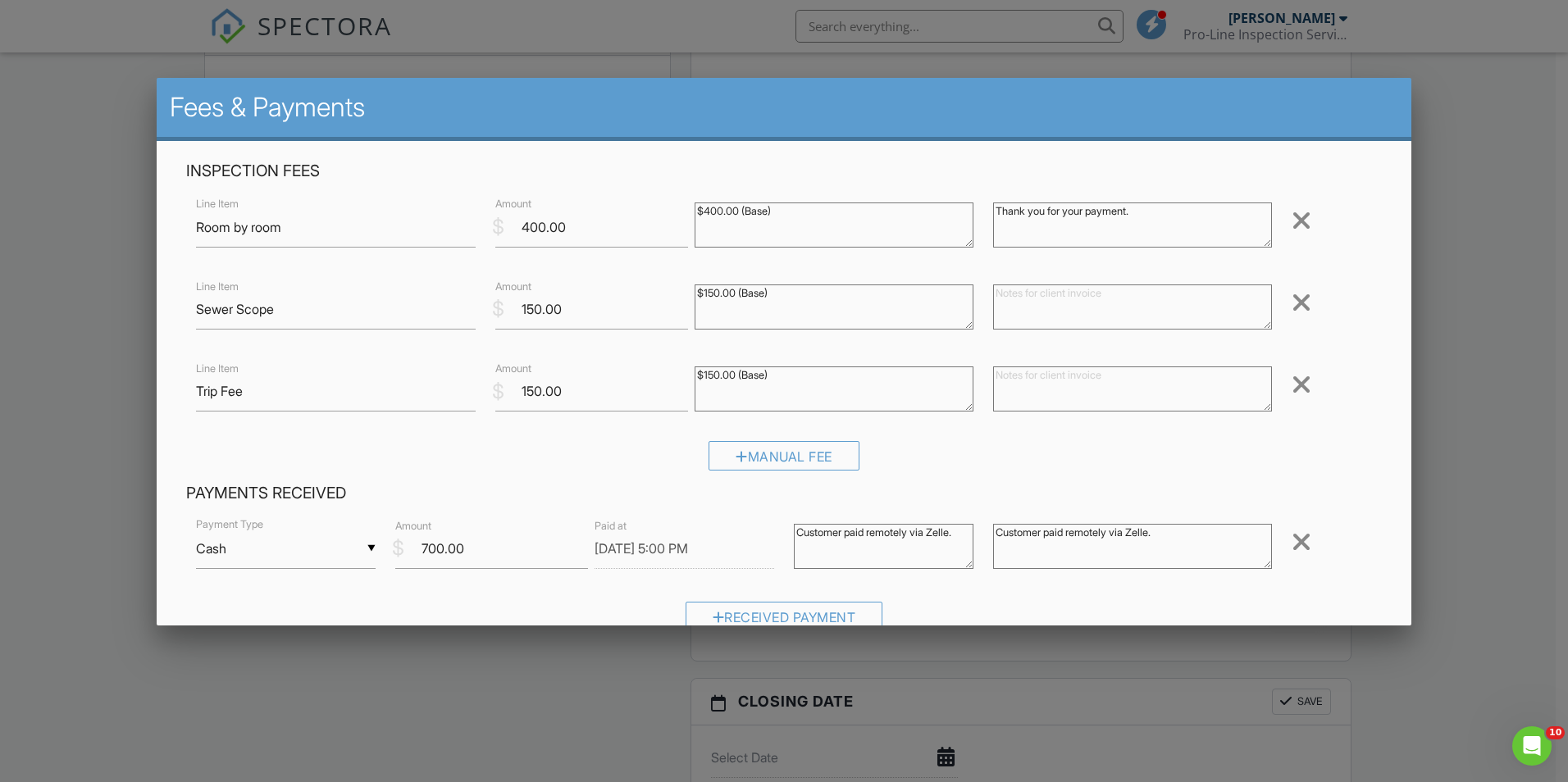
paste textarea "Thank you for your payment."
type textarea "Thank you for your payment."
click at [1087, 381] on textarea at bounding box center [1132, 389] width 279 height 46
paste textarea "Thank you for your payment."
type textarea "Thank you for your payment."
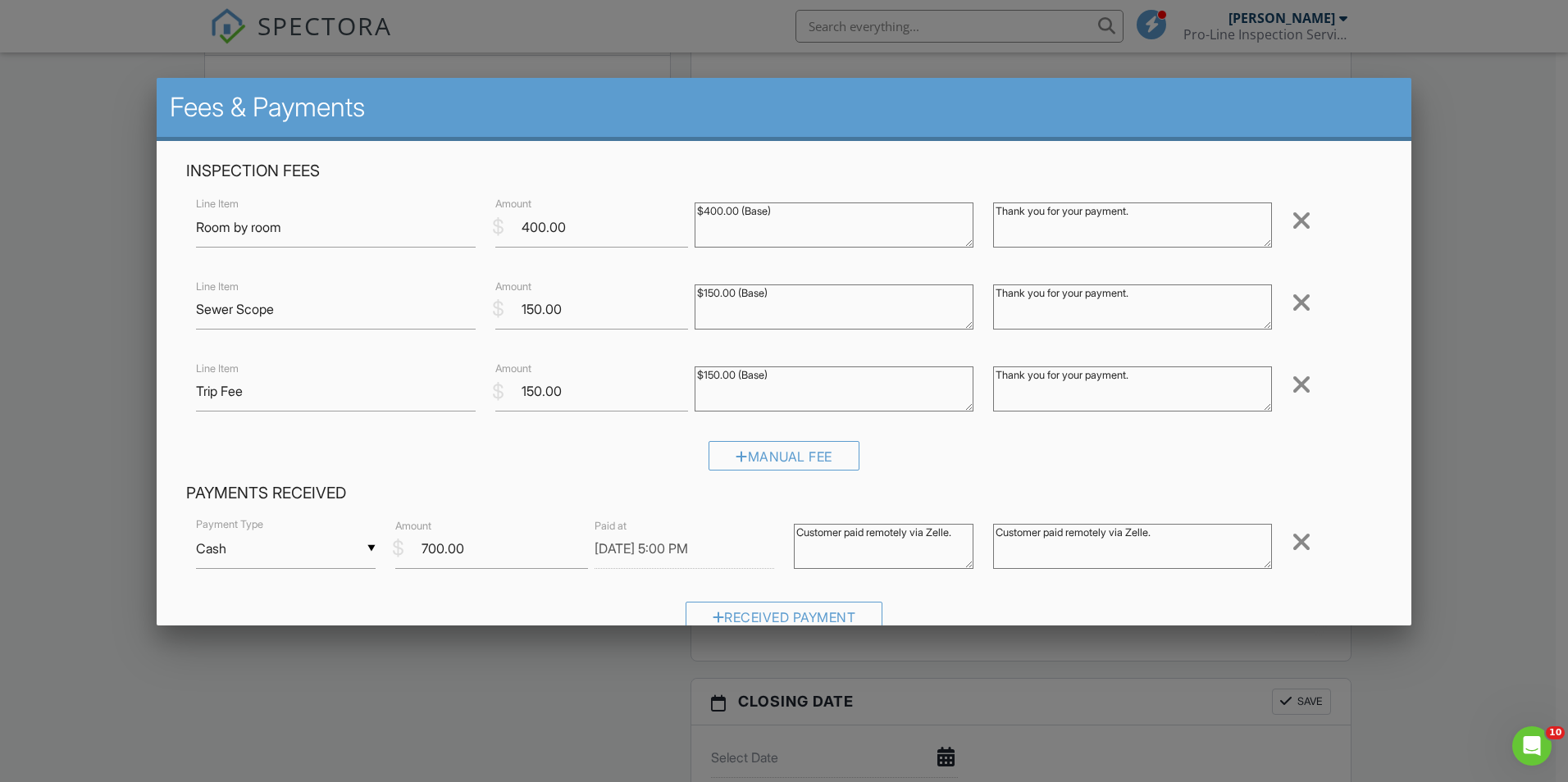
click at [1068, 448] on div "Manual Fee" at bounding box center [784, 462] width 1196 height 42
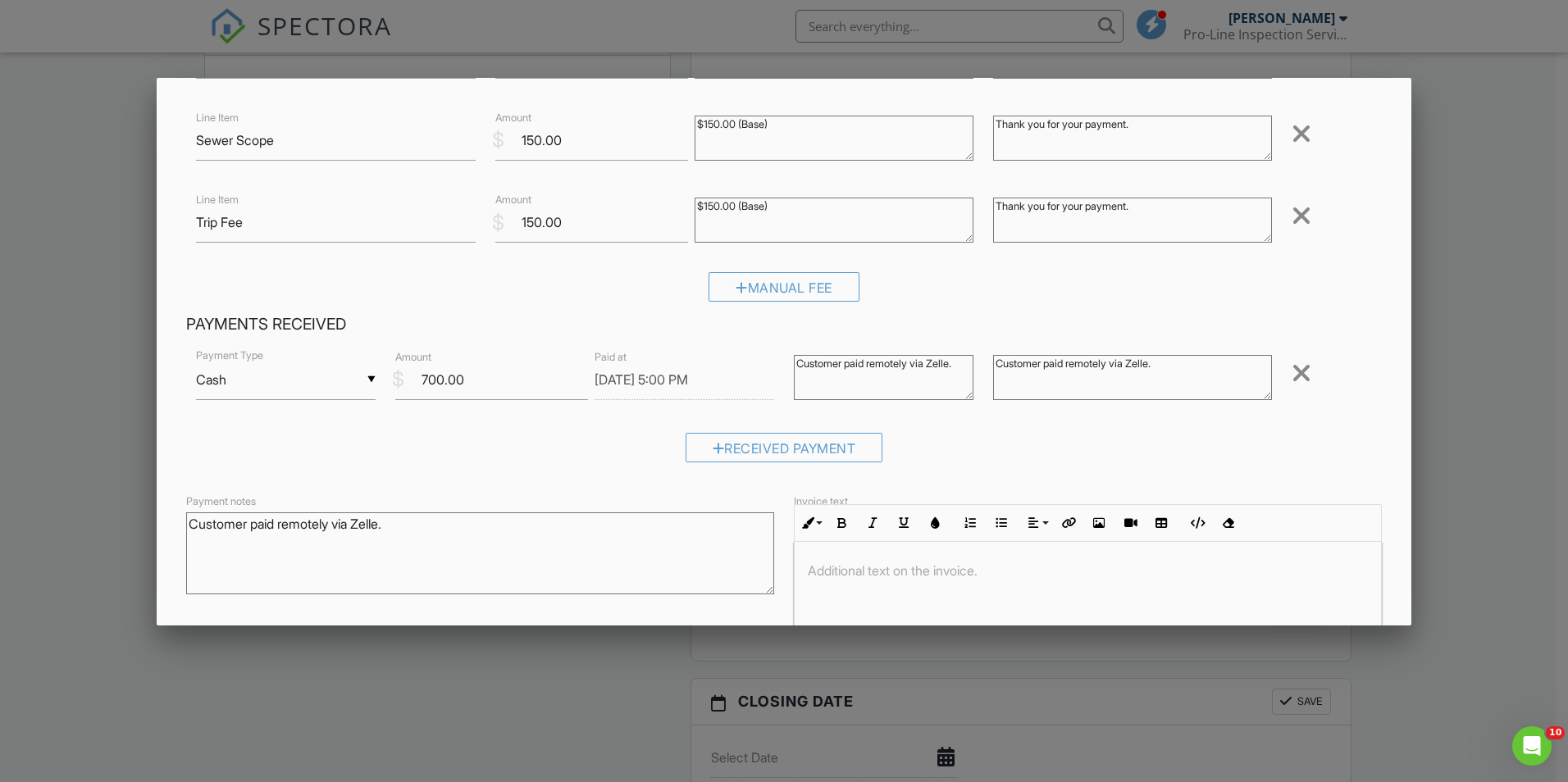
scroll to position [246, 0]
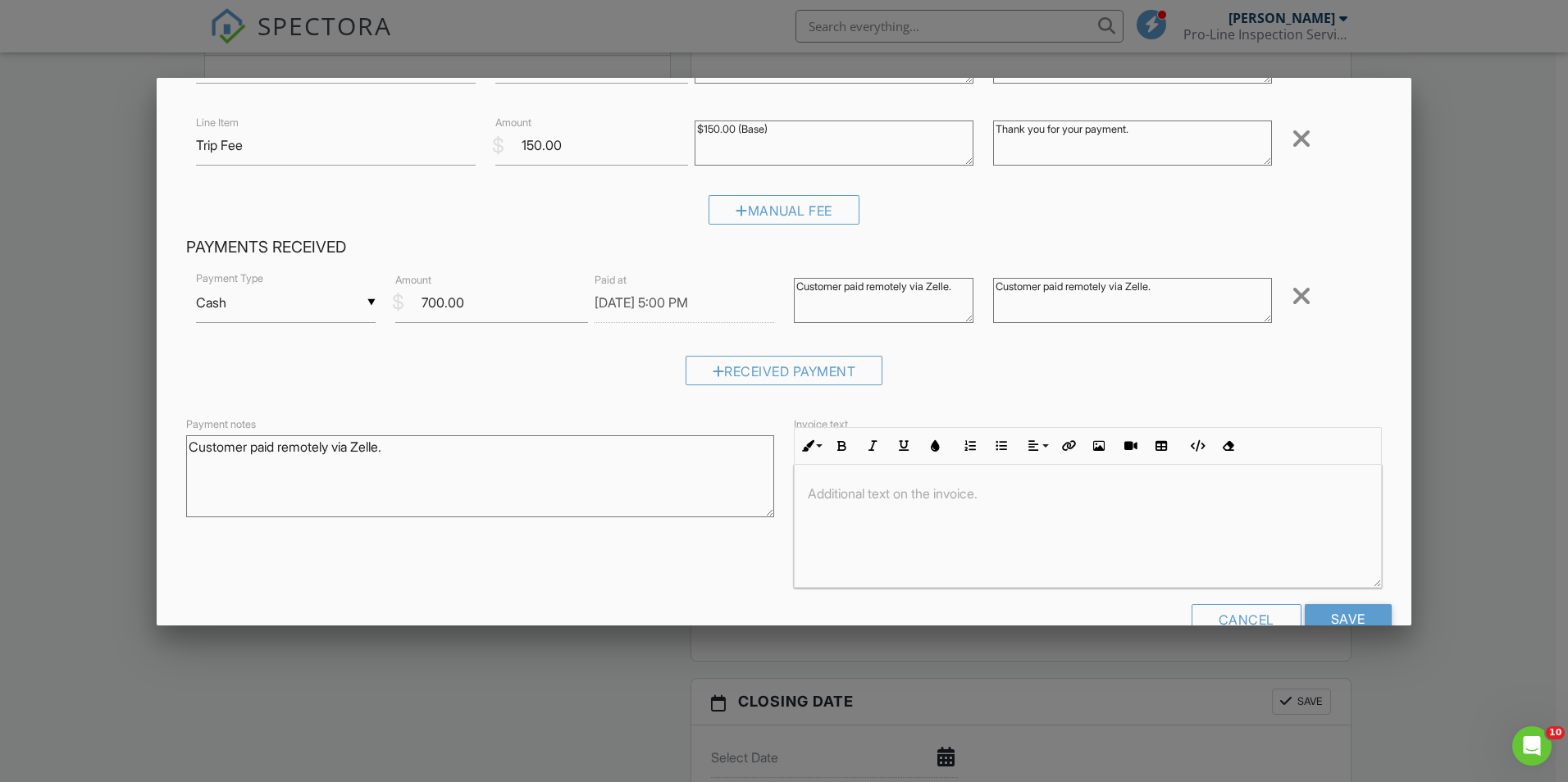
click at [917, 488] on p at bounding box center [1088, 494] width 560 height 18
click at [657, 542] on div "Payment notes Customer paid remotely via Zelle. Invoice text Inline Style XLarg…" at bounding box center [784, 501] width 1216 height 174
click at [1334, 607] on input "Save" at bounding box center [1348, 620] width 87 height 30
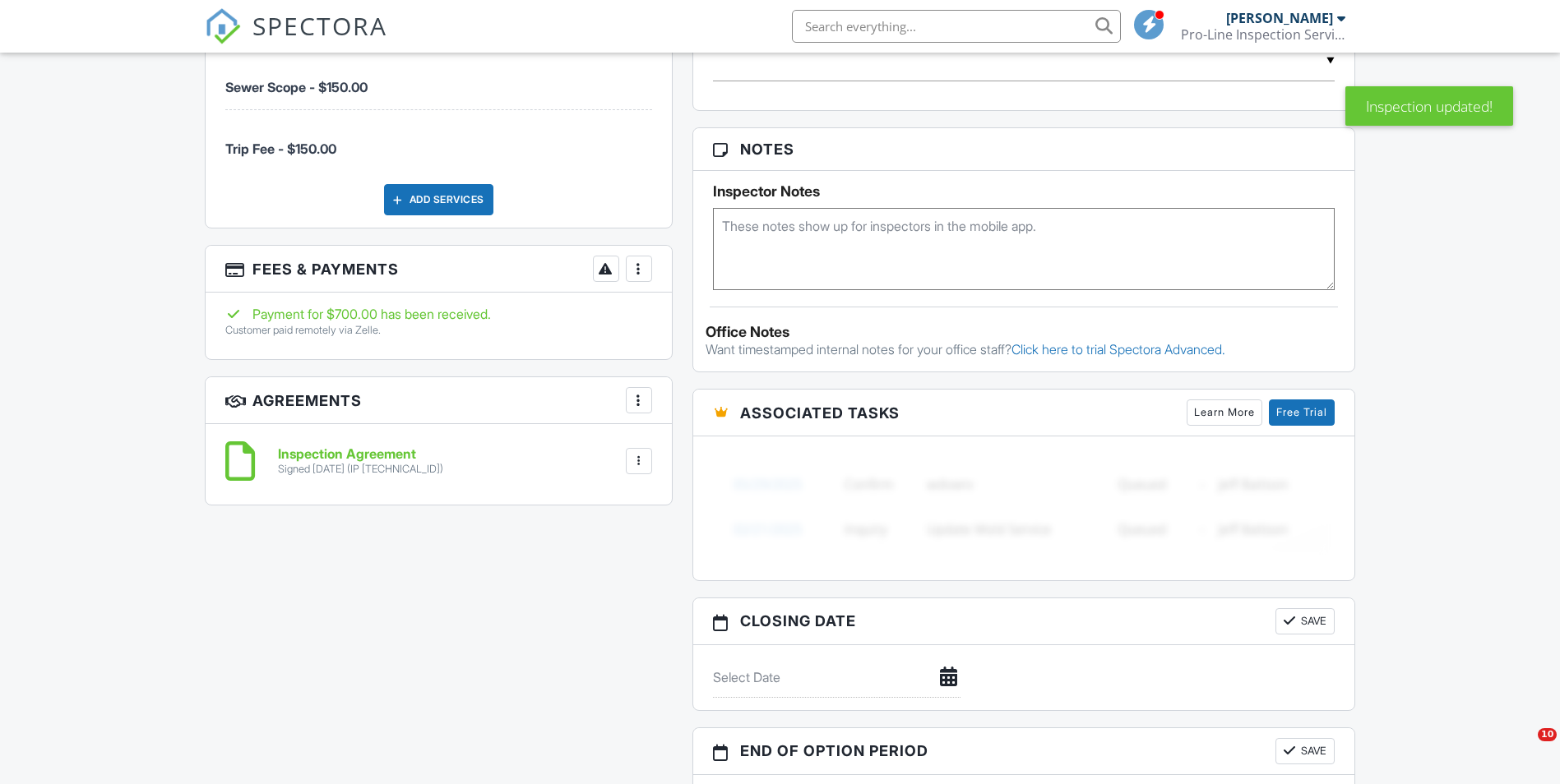
click at [644, 266] on div at bounding box center [638, 269] width 17 height 17
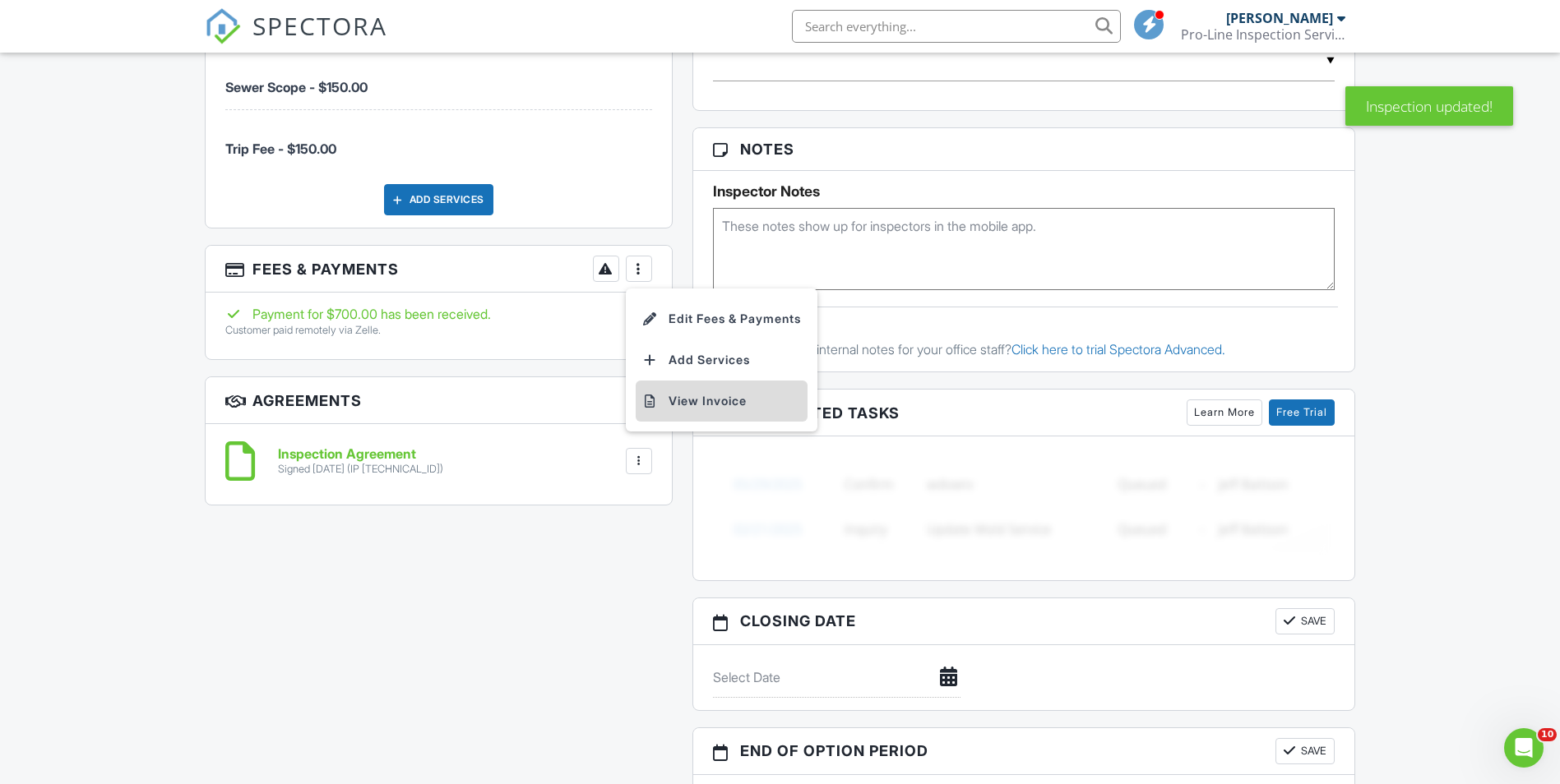
click at [719, 401] on li "View Invoice" at bounding box center [721, 401] width 172 height 41
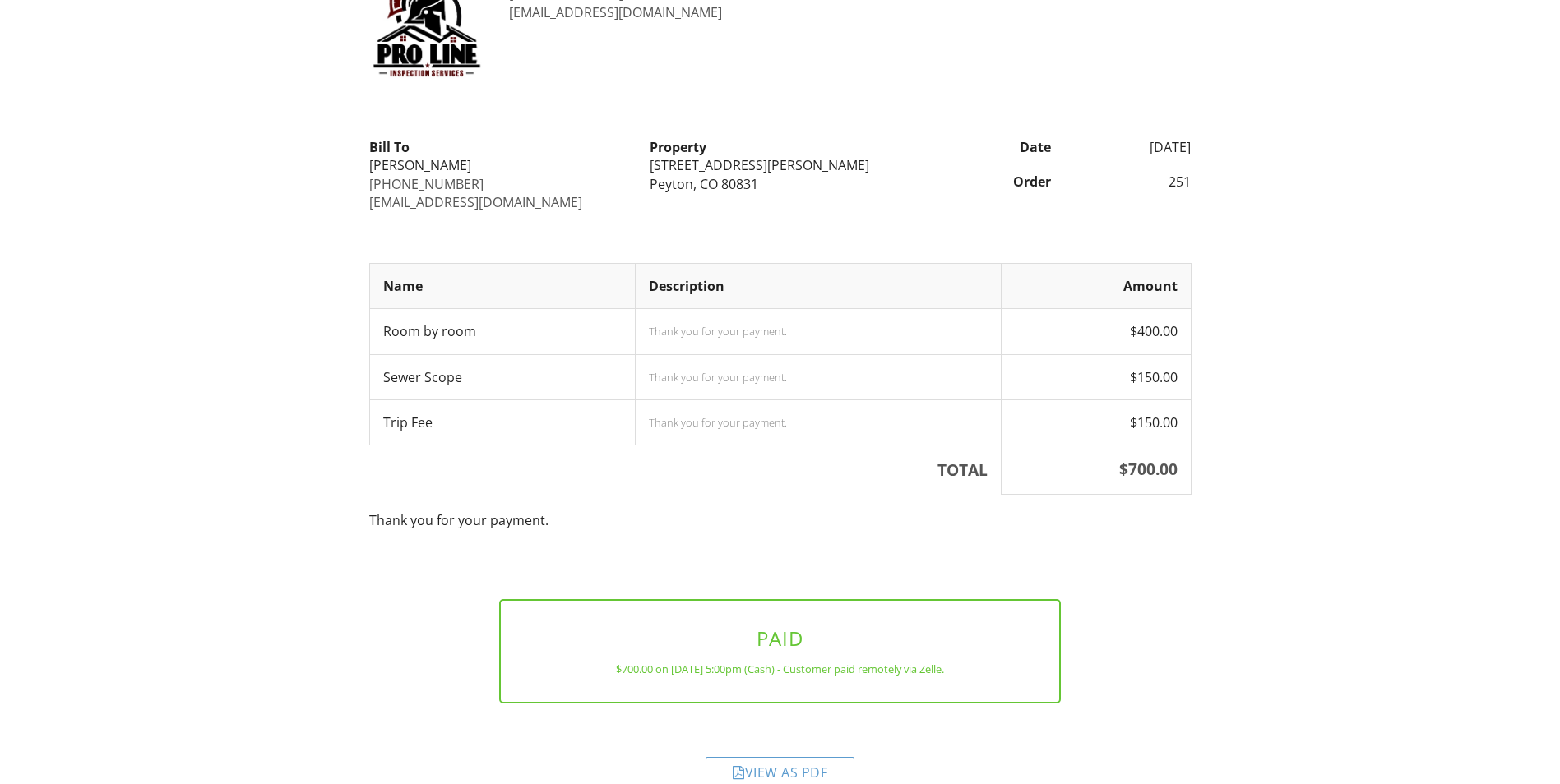
scroll to position [121, 0]
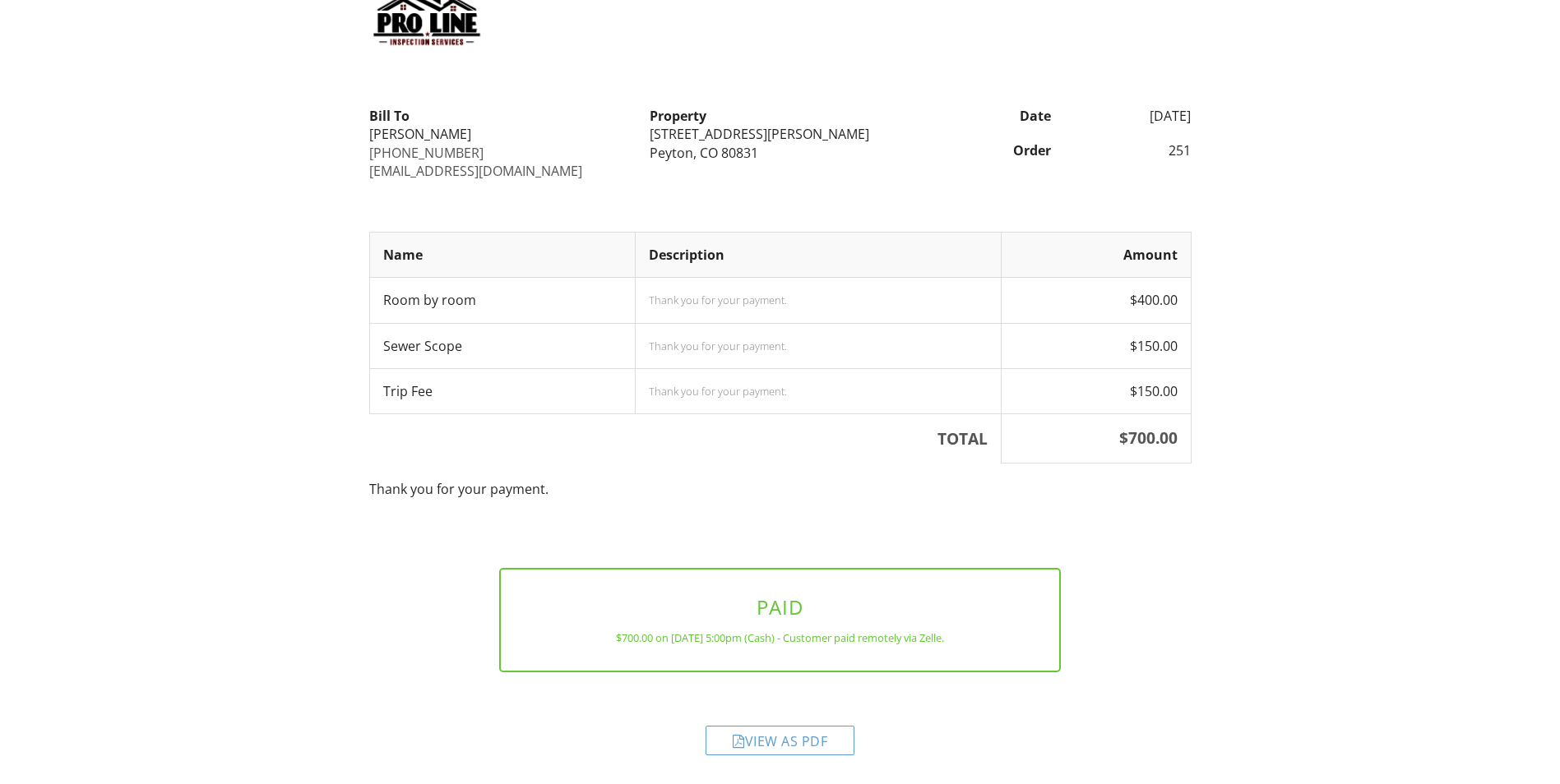
click at [819, 735] on div "View as PDF" at bounding box center [780, 740] width 149 height 30
